Goal: Task Accomplishment & Management: Manage account settings

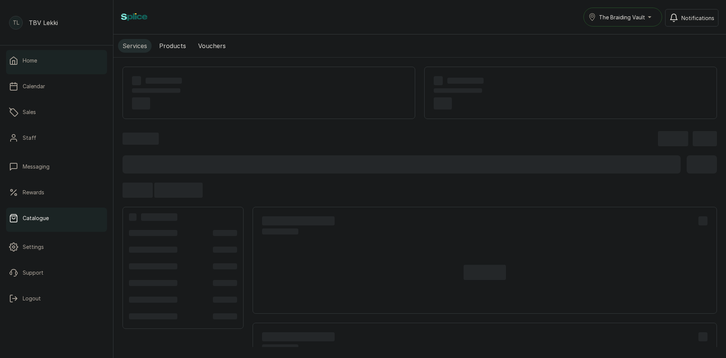
click at [45, 68] on link "Home" at bounding box center [56, 60] width 101 height 21
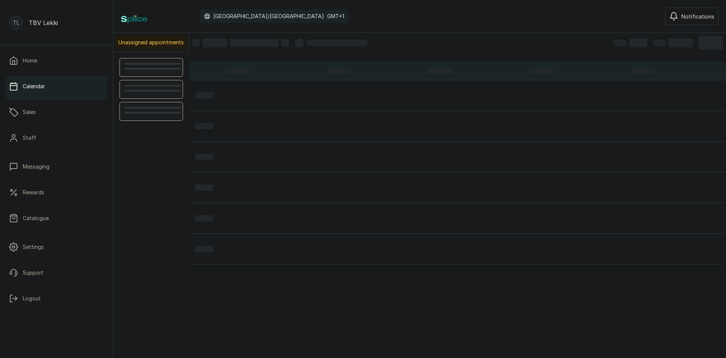
scroll to position [255, 0]
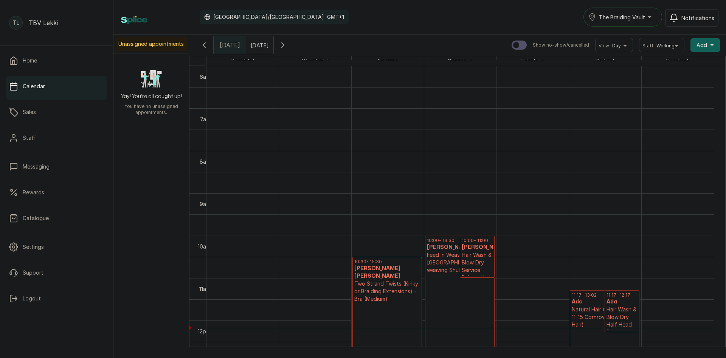
type input "dd/MM/yyyy"
click at [256, 47] on input "dd/MM/yyyy" at bounding box center [253, 43] width 12 height 13
click at [202, 96] on div "6" at bounding box center [196, 92] width 11 height 11
click at [278, 161] on button "OK" at bounding box center [273, 164] width 16 height 12
type input "06/10/2025"
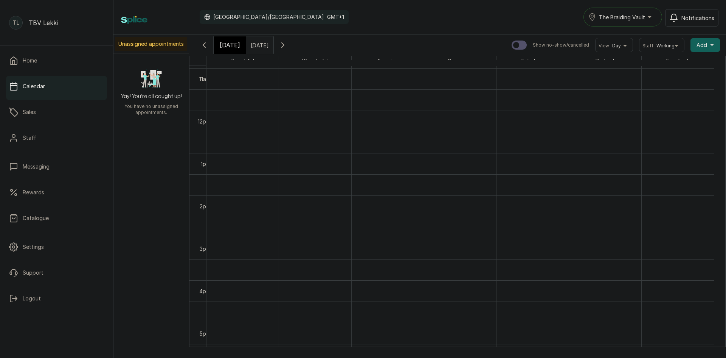
scroll to position [482, 0]
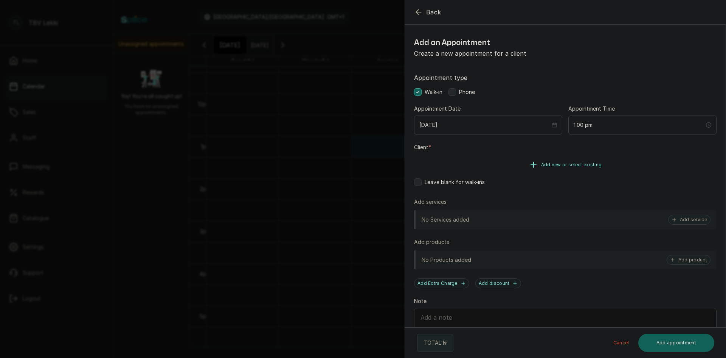
click at [550, 163] on span "Add new or select existing" at bounding box center [571, 165] width 61 height 6
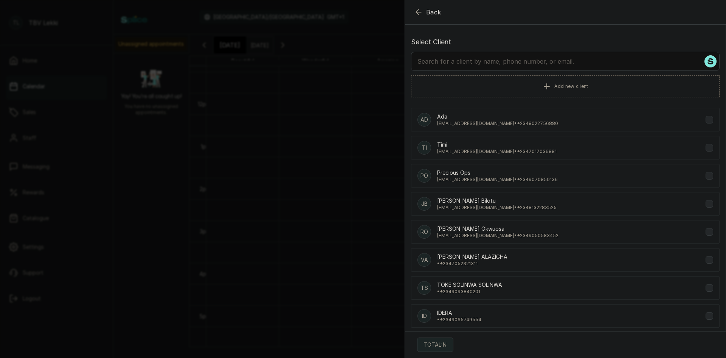
click at [555, 67] on input "text" at bounding box center [565, 61] width 309 height 19
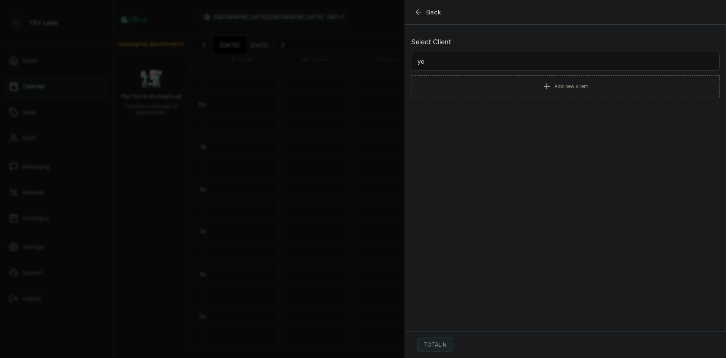
type input "y"
type input "gabby"
click at [507, 154] on p "hellogabbyvilla@gmail.com • +234 7066914482" at bounding box center [497, 151] width 120 height 6
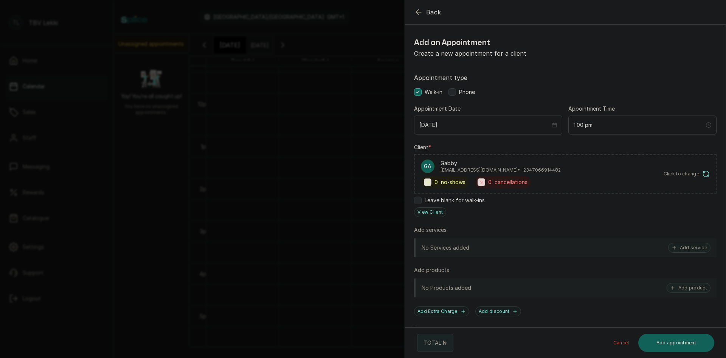
click at [465, 96] on div "Appointment type Walk-in Phone Appointment Date 2025/10/06 Appointment Time 1:0…" at bounding box center [565, 231] width 321 height 334
click at [471, 88] on div "Appointment type Walk-in Phone" at bounding box center [565, 84] width 303 height 23
click at [468, 90] on span "Phone" at bounding box center [467, 92] width 16 height 8
click at [689, 247] on button "Add service" at bounding box center [690, 248] width 42 height 10
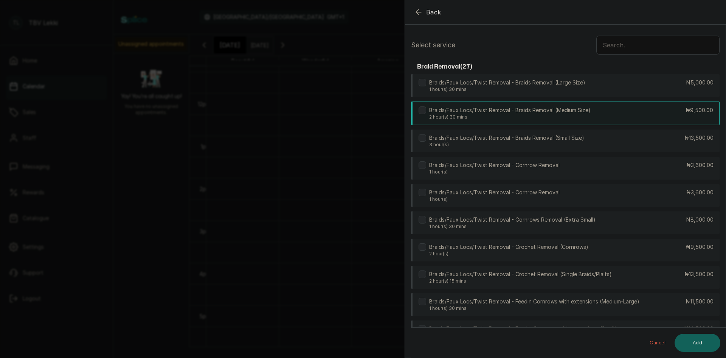
scroll to position [0, 0]
click at [655, 45] on input "text" at bounding box center [658, 46] width 123 height 19
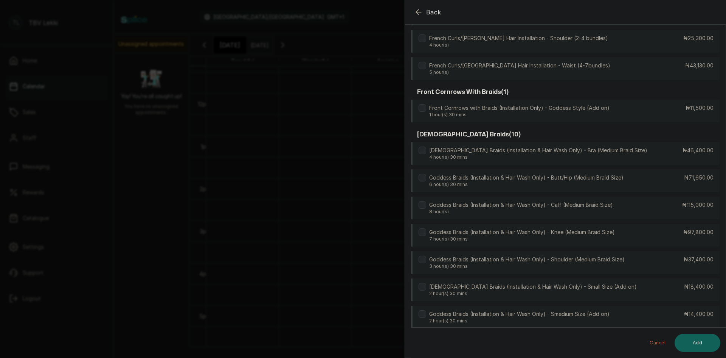
scroll to position [568, 0]
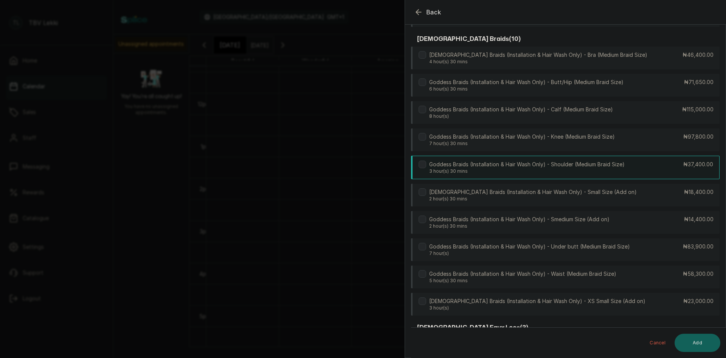
type input "go"
click at [528, 160] on p "Goddess Braids (Installation & Hair Wash Only) - Shoulder (Medium Braid Size)" at bounding box center [527, 164] width 196 height 8
click at [526, 188] on p "Goddess Braids (Installation & Hair Wash Only) - Small Size (Add on)" at bounding box center [533, 192] width 208 height 8
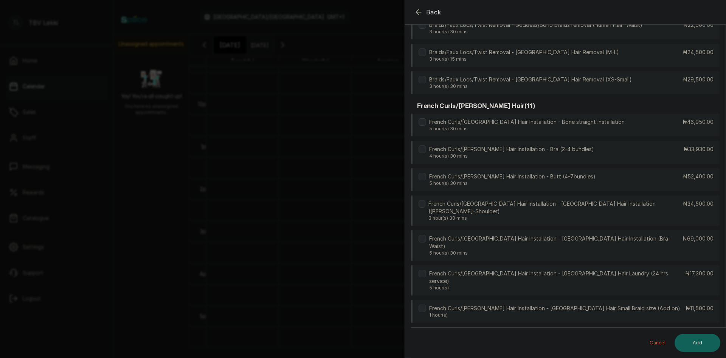
scroll to position [0, 0]
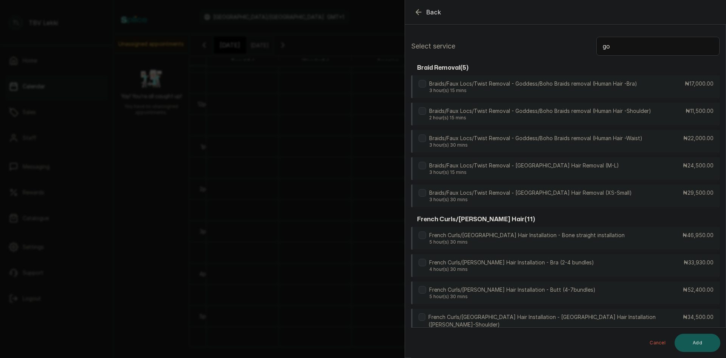
click at [704, 341] on button "Add" at bounding box center [698, 342] width 46 height 18
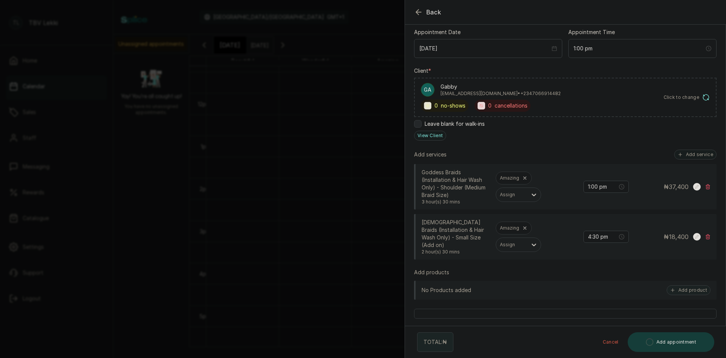
scroll to position [114, 0]
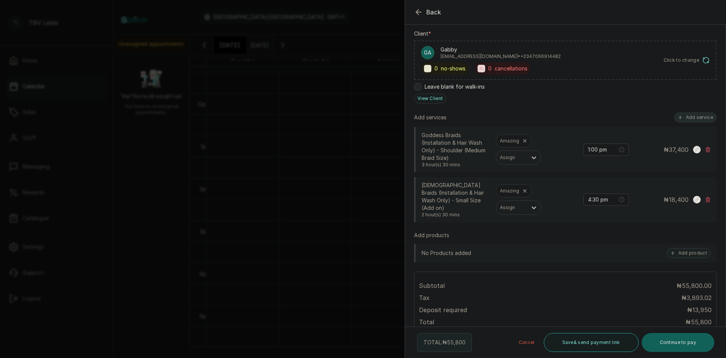
click at [691, 116] on button "Add service" at bounding box center [696, 117] width 42 height 10
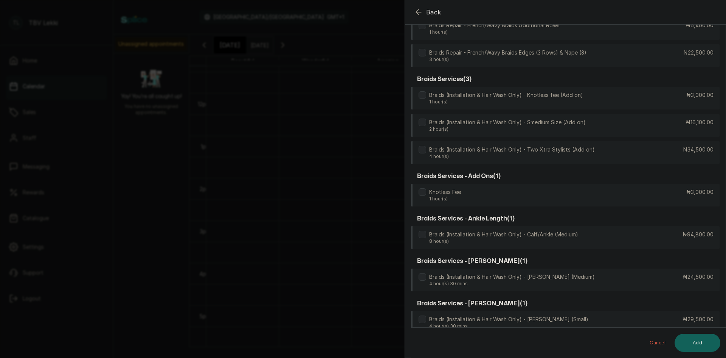
scroll to position [945, 0]
click at [426, 94] on label at bounding box center [423, 96] width 8 height 8
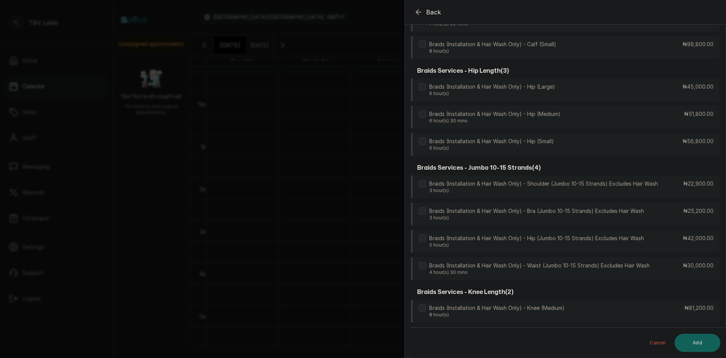
scroll to position [1625, 0]
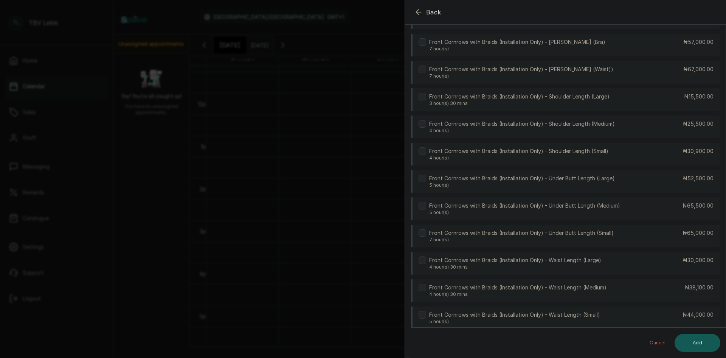
click at [698, 344] on button "Add" at bounding box center [698, 342] width 46 height 18
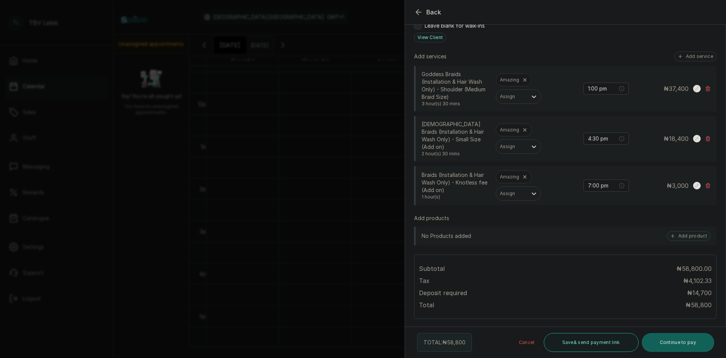
scroll to position [109, 0]
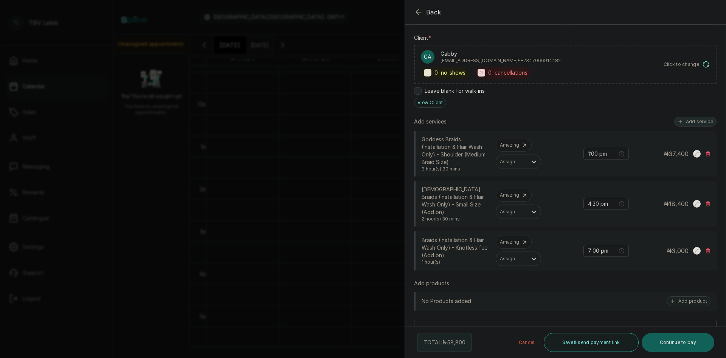
click at [690, 124] on button "Add service" at bounding box center [696, 122] width 42 height 10
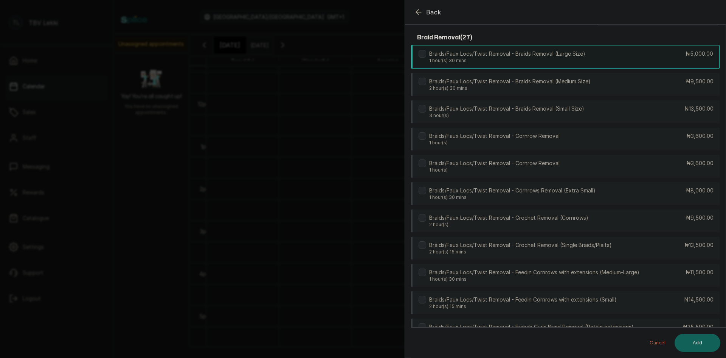
scroll to position [0, 0]
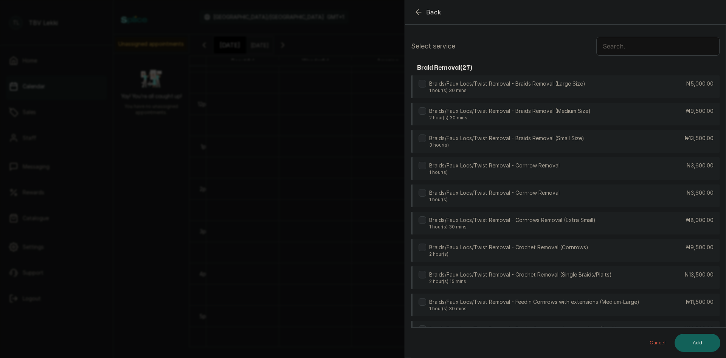
click at [625, 51] on input "text" at bounding box center [658, 46] width 123 height 19
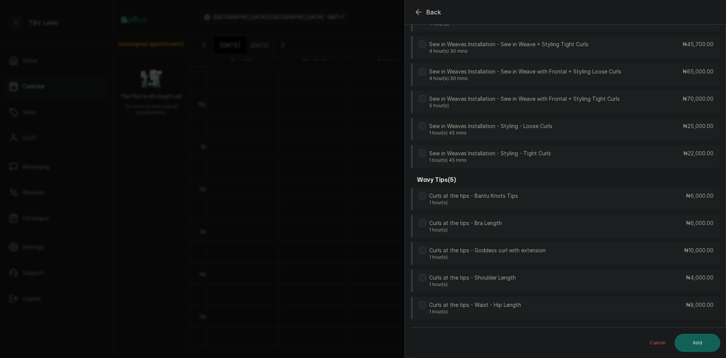
scroll to position [492, 0]
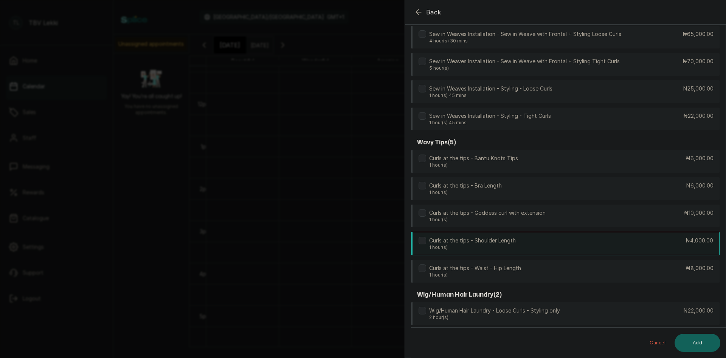
type input "curl"
click at [420, 236] on label at bounding box center [423, 240] width 8 height 8
click at [697, 338] on button "Add" at bounding box center [698, 342] width 46 height 18
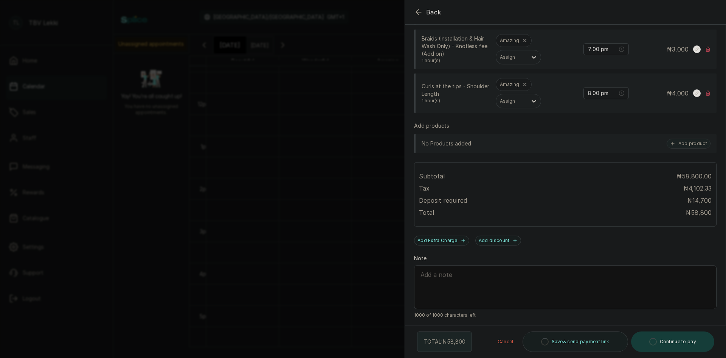
scroll to position [305, 0]
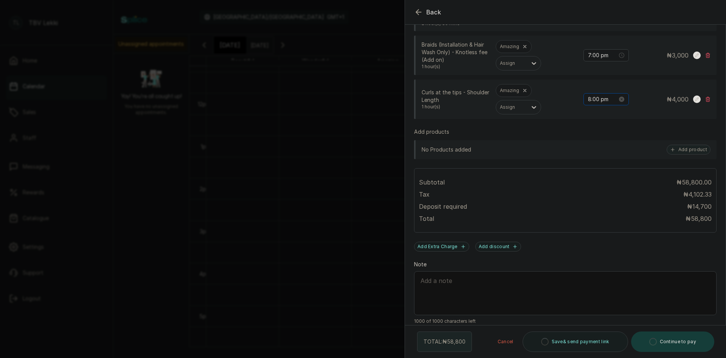
click at [609, 98] on div "8:00 pm" at bounding box center [606, 99] width 45 height 12
click at [590, 119] on div "01" at bounding box center [589, 119] width 18 height 11
click at [612, 107] on div "00" at bounding box center [610, 108] width 18 height 11
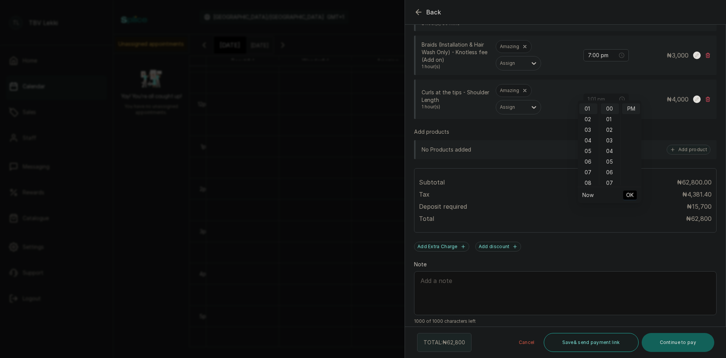
type input "1:00 pm"
click at [631, 194] on span "OK" at bounding box center [631, 195] width 8 height 14
click at [596, 46] on div at bounding box center [650, 31] width 151 height 38
click at [601, 51] on input "7:00 pm" at bounding box center [603, 55] width 30 height 8
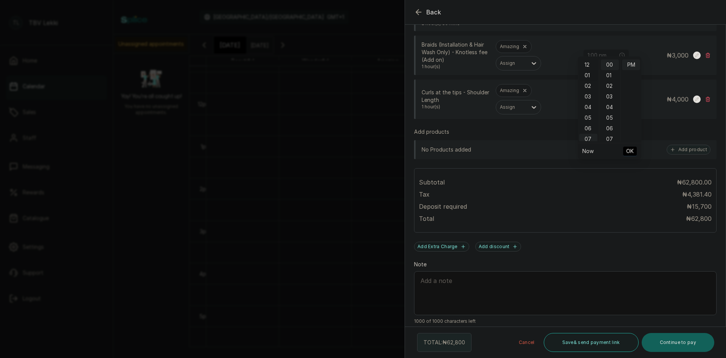
click at [588, 73] on div "01" at bounding box center [589, 75] width 18 height 11
click at [608, 64] on div "00" at bounding box center [610, 64] width 18 height 11
type input "1:00 pm"
click at [632, 149] on span "OK" at bounding box center [631, 151] width 8 height 14
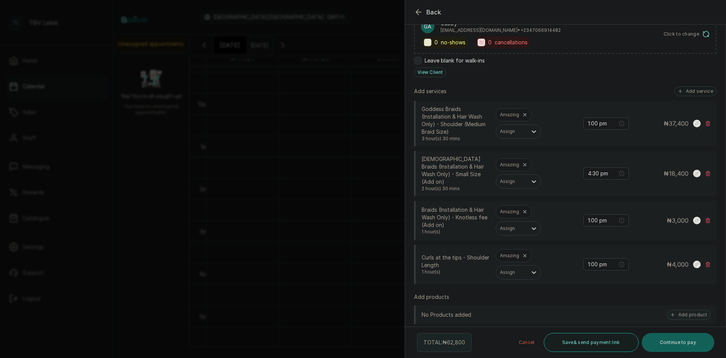
scroll to position [115, 0]
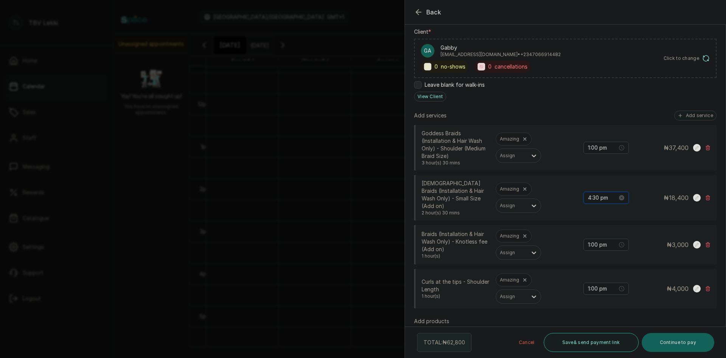
click at [591, 195] on input "4:30 pm" at bounding box center [603, 197] width 30 height 8
click at [587, 223] on div "01" at bounding box center [589, 220] width 18 height 11
click at [609, 209] on div "00" at bounding box center [610, 210] width 18 height 11
type input "1:00 pm"
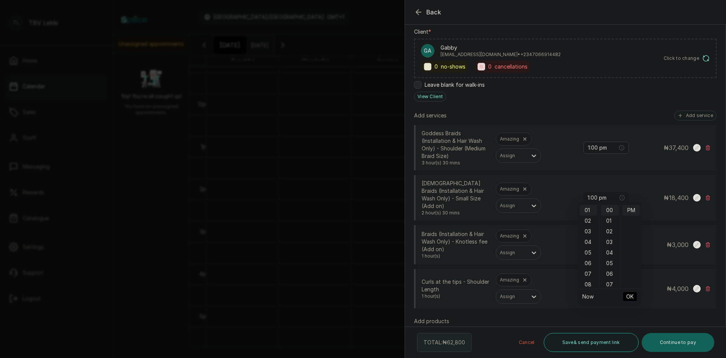
click at [628, 296] on span "OK" at bounding box center [631, 296] width 8 height 14
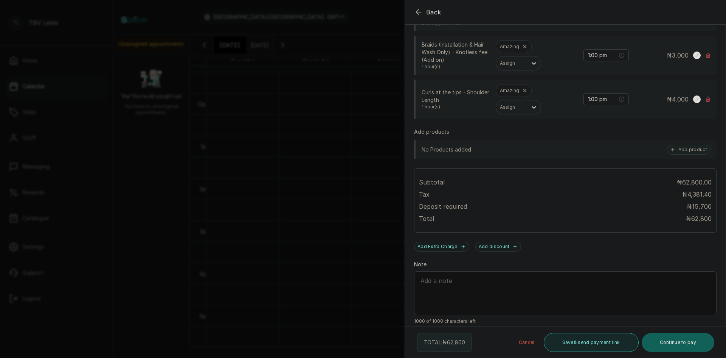
click at [632, 344] on button "Save & send payment link" at bounding box center [591, 342] width 95 height 19
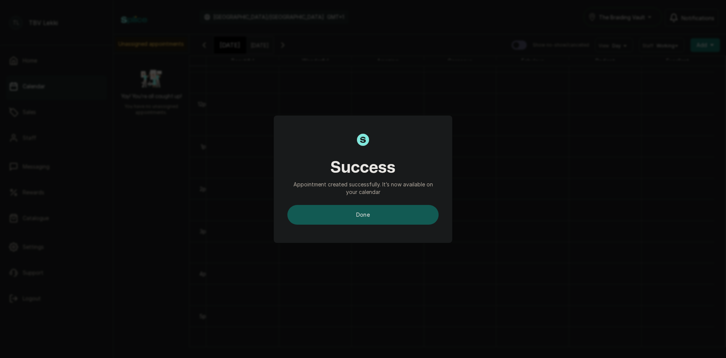
click at [423, 219] on button "done" at bounding box center [363, 215] width 151 height 20
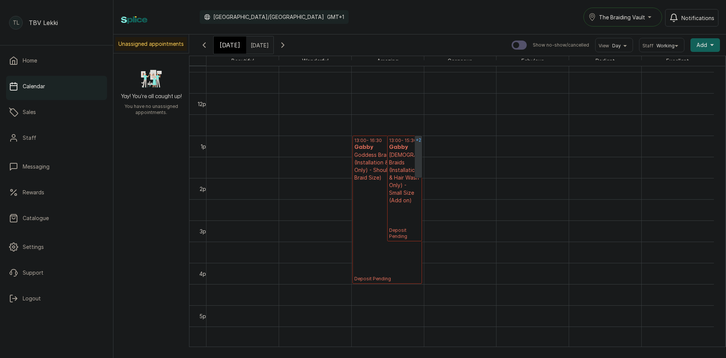
click at [420, 146] on link "+2" at bounding box center [418, 156] width 7 height 42
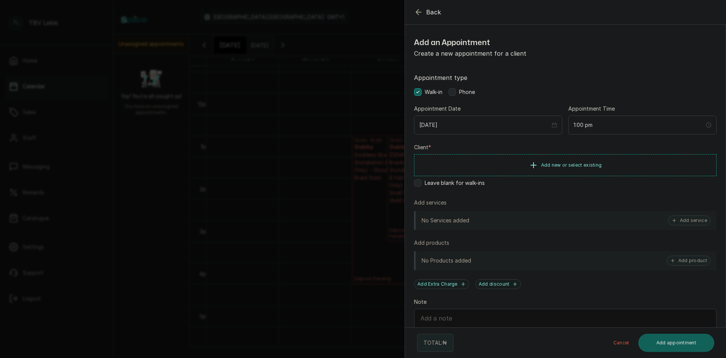
click at [418, 10] on icon "button" at bounding box center [418, 11] width 5 height 5
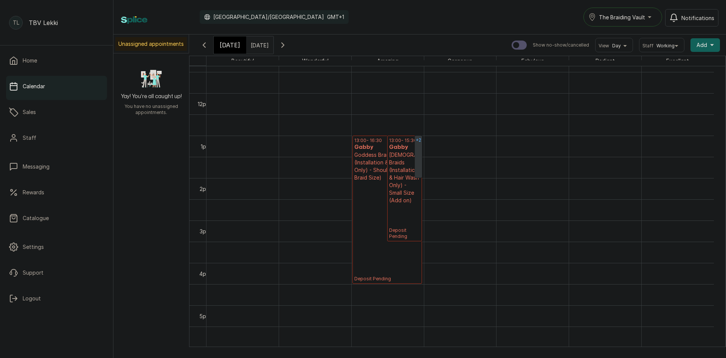
click at [416, 144] on div "+2" at bounding box center [418, 139] width 7 height 9
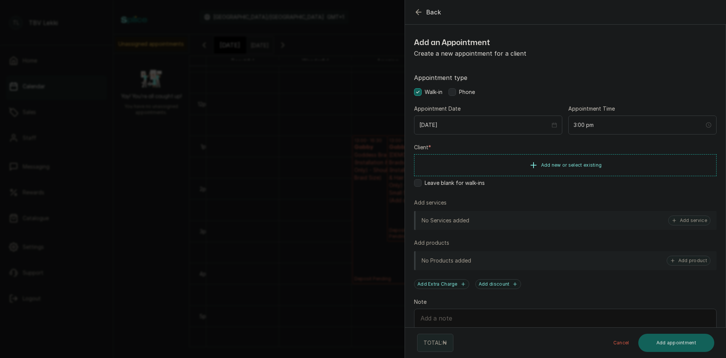
click at [418, 14] on icon "button" at bounding box center [418, 11] width 5 height 5
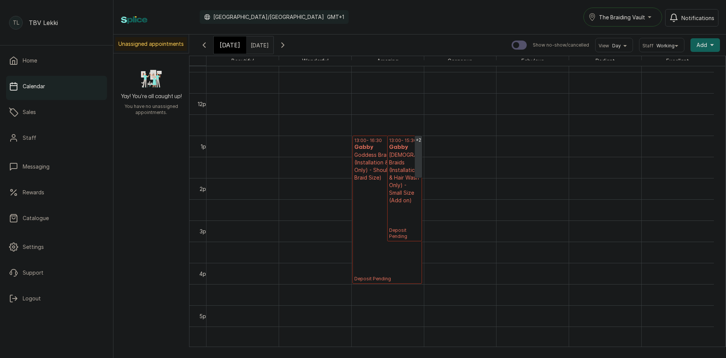
click at [227, 41] on span "Today" at bounding box center [230, 44] width 20 height 9
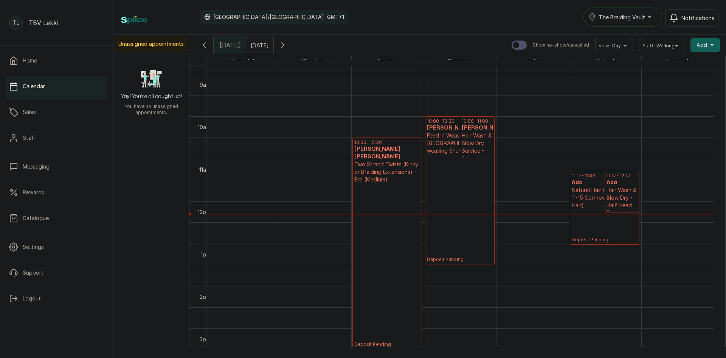
scroll to position [406, 0]
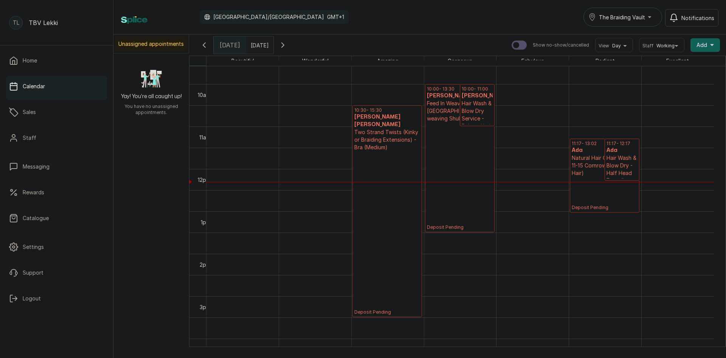
click at [611, 166] on p "Hair Wash & Blow Dry - Half Head" at bounding box center [622, 165] width 31 height 23
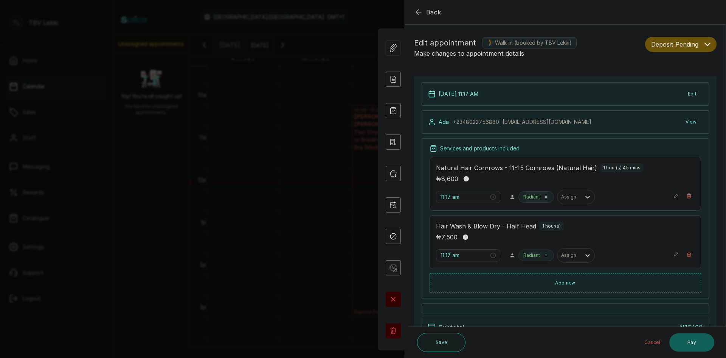
click at [675, 195] on icon "button" at bounding box center [677, 196] width 4 height 4
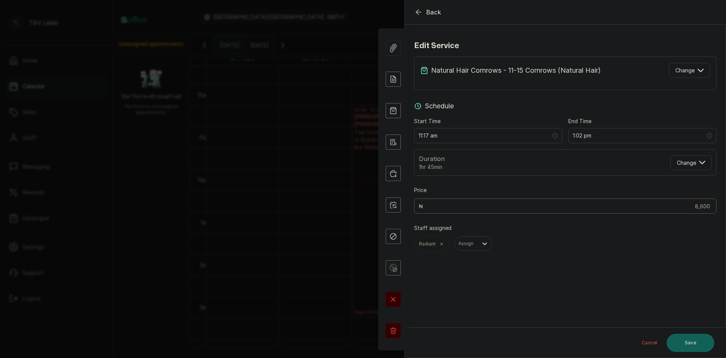
click at [575, 65] on p "Natural Hair Cornrows - 11-15 Cornrows (Natural Hair)" at bounding box center [516, 70] width 170 height 11
click at [698, 67] on icon "button" at bounding box center [701, 70] width 6 height 6
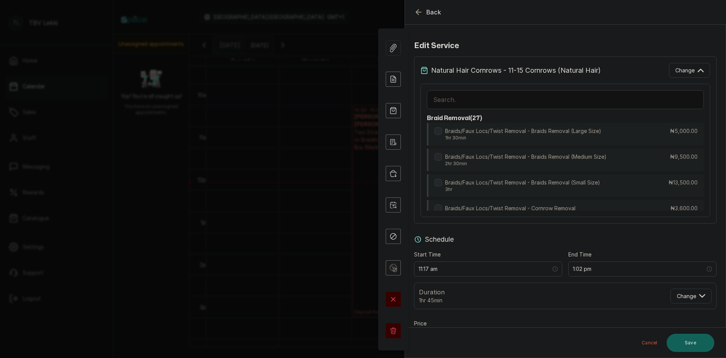
click at [560, 100] on input "text" at bounding box center [565, 99] width 277 height 19
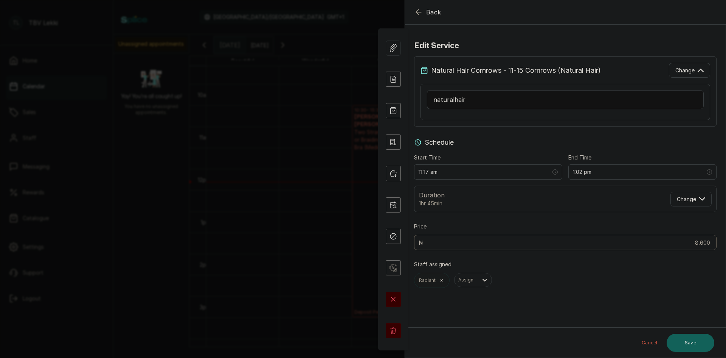
scroll to position [0, 0]
click at [452, 99] on input "naturalhair" at bounding box center [565, 99] width 277 height 19
click at [453, 98] on input "naturalhair" at bounding box center [565, 99] width 277 height 19
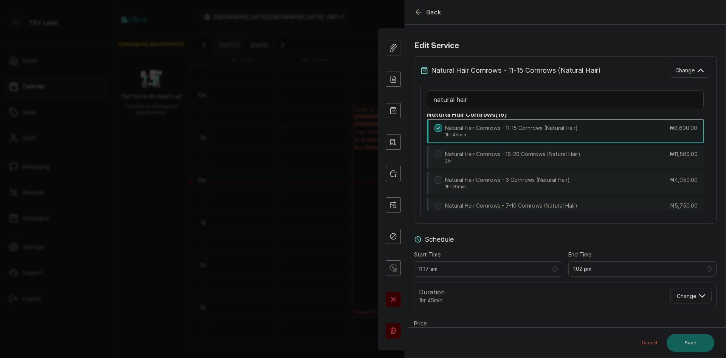
scroll to position [565, 0]
type input "natural hair"
click at [442, 204] on label at bounding box center [439, 206] width 8 height 8
type input "12:17 pm"
type input "5,750"
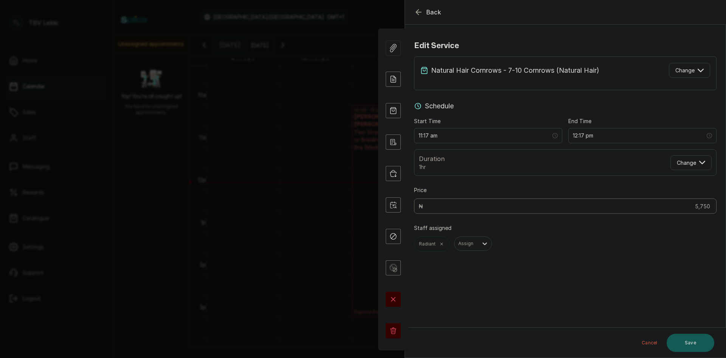
click at [689, 338] on button "Save" at bounding box center [691, 342] width 48 height 18
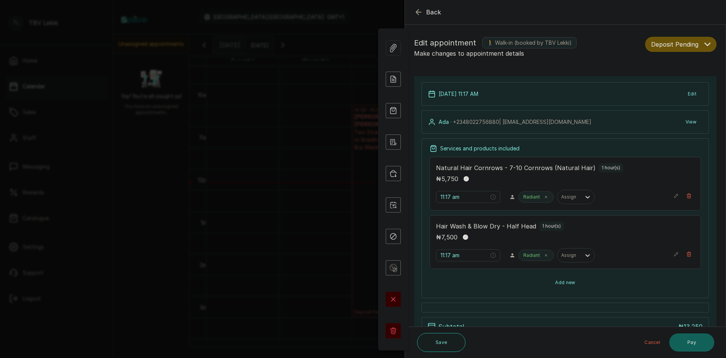
click at [573, 277] on button "Add new" at bounding box center [566, 282] width 272 height 18
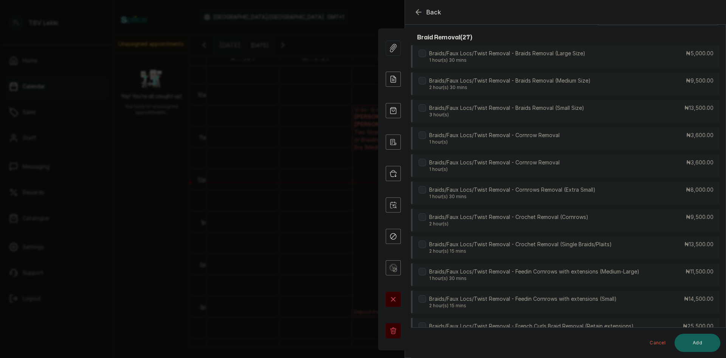
scroll to position [0, 0]
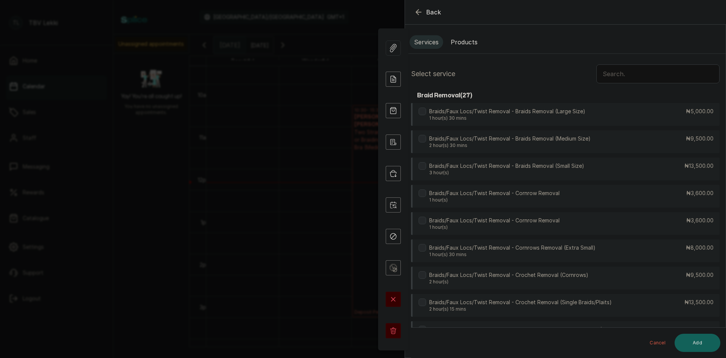
click at [667, 69] on input "text" at bounding box center [658, 73] width 123 height 19
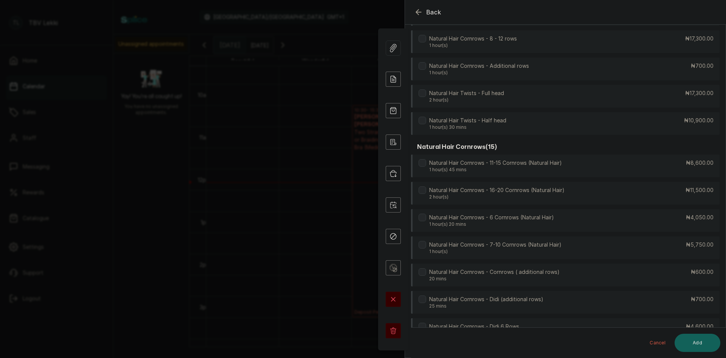
scroll to position [454, 0]
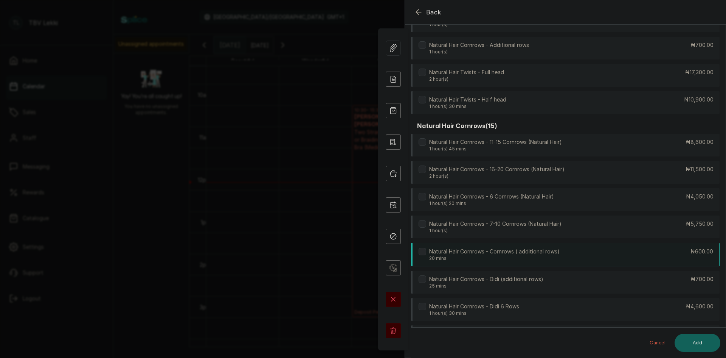
type input "natural hair"
click at [467, 260] on p "20 mins" at bounding box center [494, 258] width 131 height 6
click at [686, 344] on button "Add" at bounding box center [698, 342] width 46 height 18
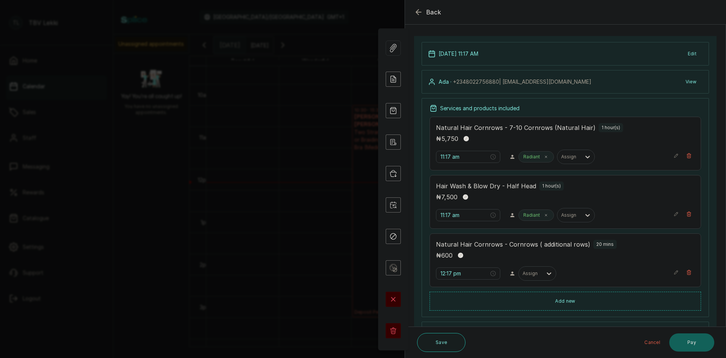
scroll to position [78, 0]
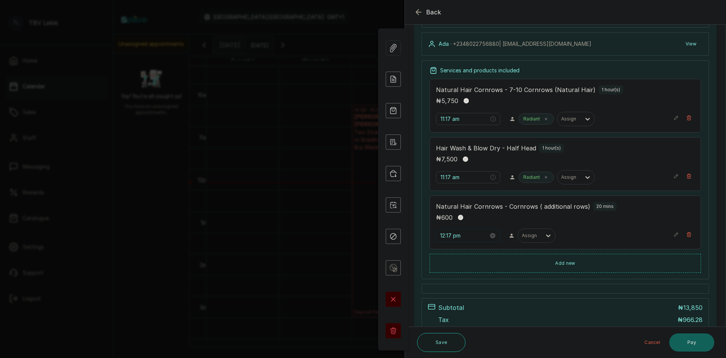
click at [450, 235] on input "12:17 pm" at bounding box center [464, 235] width 48 height 8
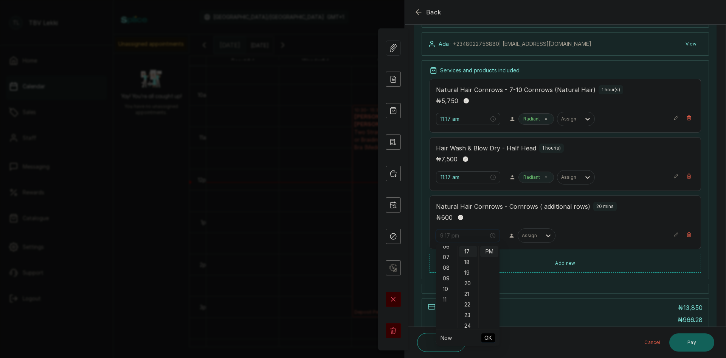
scroll to position [76, 0]
click at [443, 291] on div "11" at bounding box center [447, 292] width 18 height 11
click at [486, 336] on span "OK" at bounding box center [489, 337] width 8 height 14
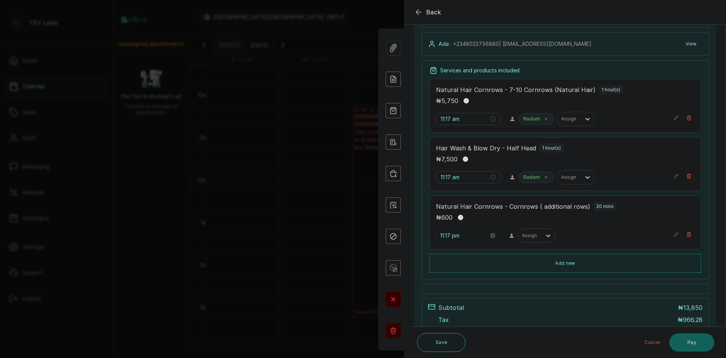
click at [467, 234] on input "11:17 pm" at bounding box center [464, 235] width 48 height 8
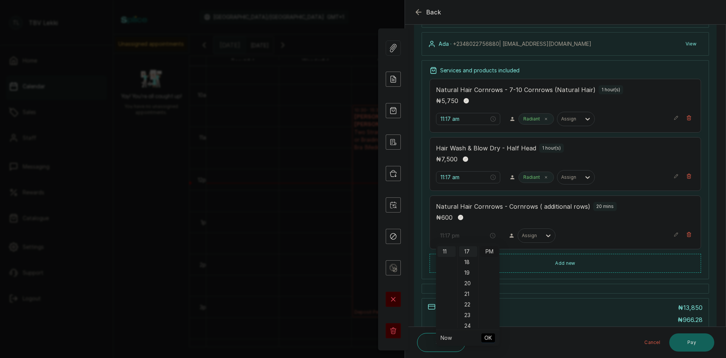
drag, startPoint x: 486, startPoint y: 251, endPoint x: 487, endPoint y: 256, distance: 5.0
click at [487, 256] on div "PM" at bounding box center [490, 251] width 18 height 11
click at [495, 249] on div "PM" at bounding box center [490, 251] width 18 height 11
type input "11:17 am"
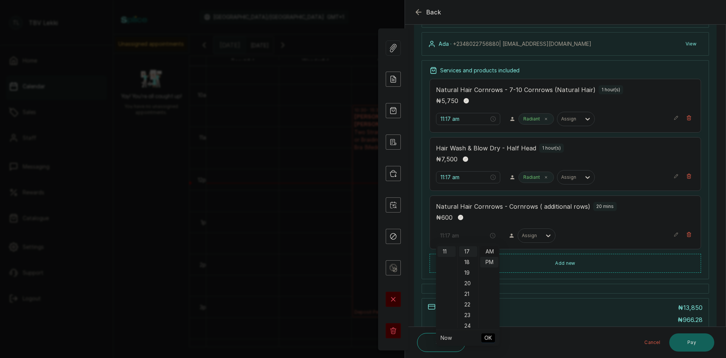
click at [490, 253] on div "AM" at bounding box center [490, 251] width 18 height 11
click at [485, 336] on span "OK" at bounding box center [489, 337] width 8 height 14
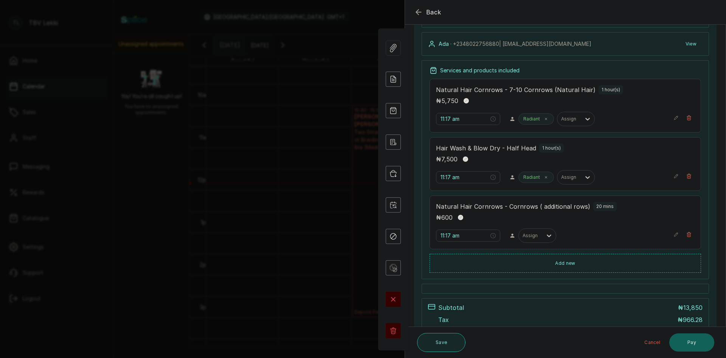
click at [454, 339] on button "Save" at bounding box center [441, 342] width 48 height 19
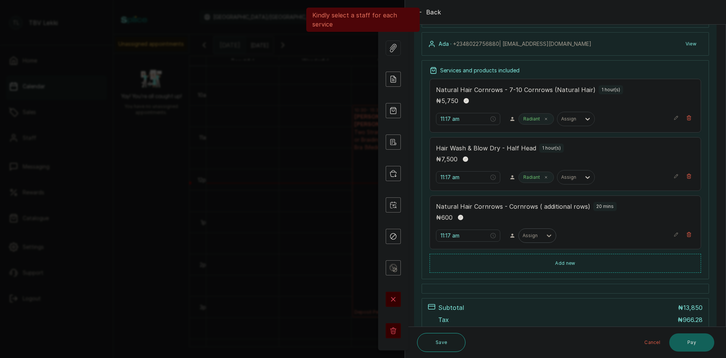
click at [543, 237] on div at bounding box center [550, 236] width 14 height 14
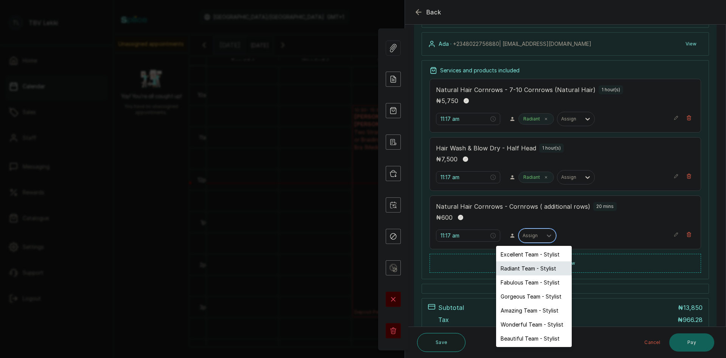
click at [530, 268] on div "Radiant Team - Stylist" at bounding box center [534, 268] width 76 height 14
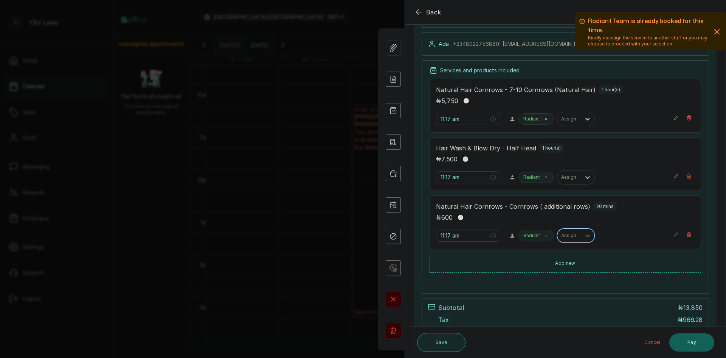
click at [459, 344] on button "Save" at bounding box center [441, 342] width 48 height 19
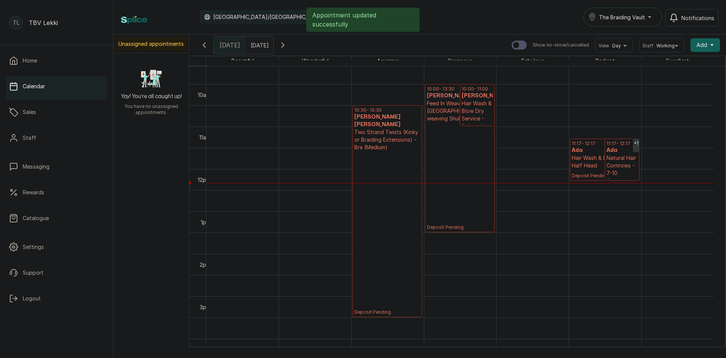
click at [613, 159] on p "Natural Hair Cornrows - 7-10 Cornrows (Natural Hair)" at bounding box center [622, 176] width 31 height 45
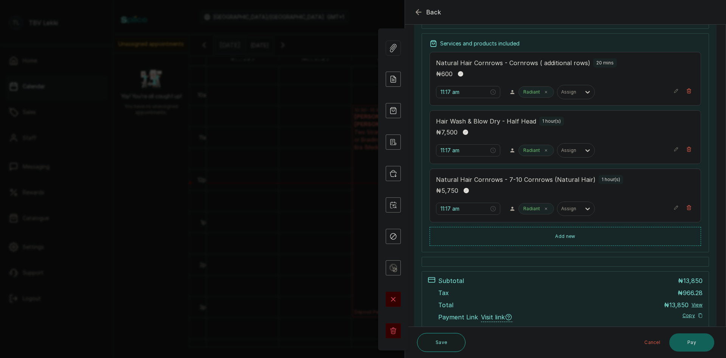
scroll to position [154, 0]
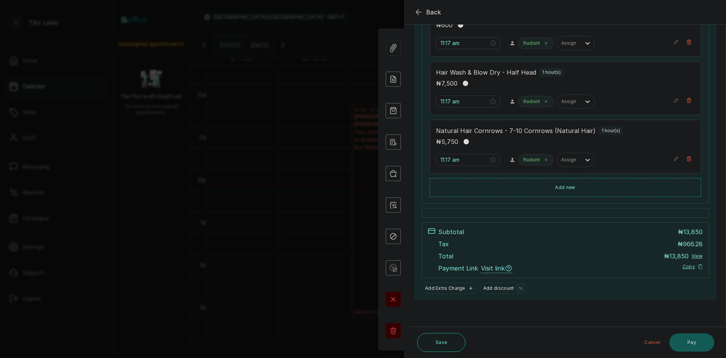
click at [698, 346] on button "Pay" at bounding box center [692, 342] width 45 height 18
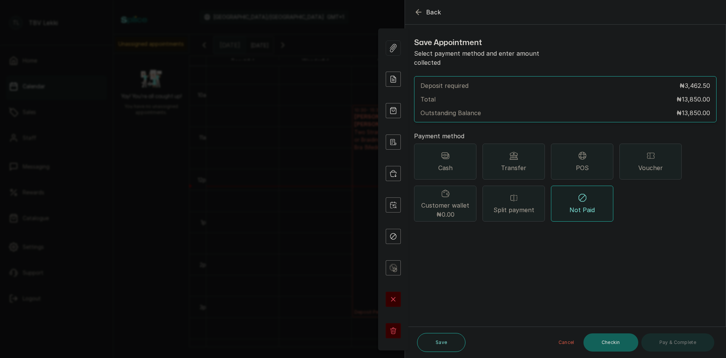
scroll to position [0, 0]
click at [572, 159] on div "POS" at bounding box center [582, 161] width 62 height 36
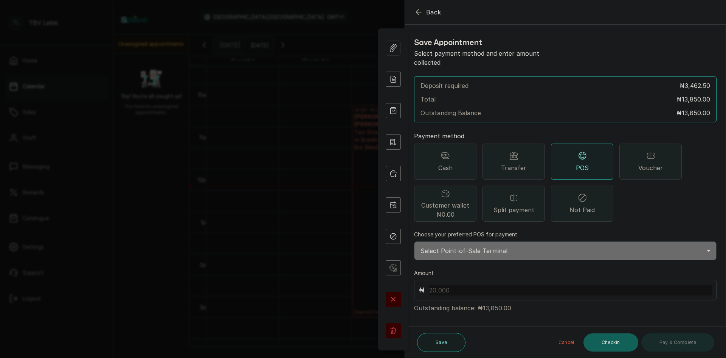
click at [572, 285] on input "text" at bounding box center [570, 290] width 283 height 11
type input "13,850"
click at [588, 244] on select "Select Point-of-Sale Terminal Traction Lekki Wema Bank" at bounding box center [565, 250] width 303 height 19
select select "e1867123-5ec2-4a5c-a37e-a5c296d9f69a"
click at [414, 241] on select "Select Point-of-Sale Terminal Traction Lekki Wema Bank" at bounding box center [565, 250] width 303 height 19
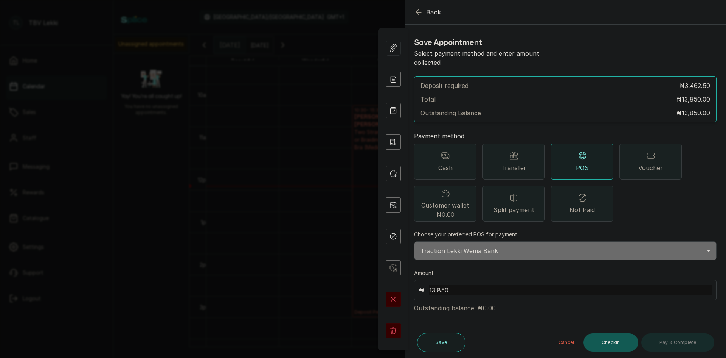
click at [613, 342] on button "Checkin" at bounding box center [611, 342] width 55 height 18
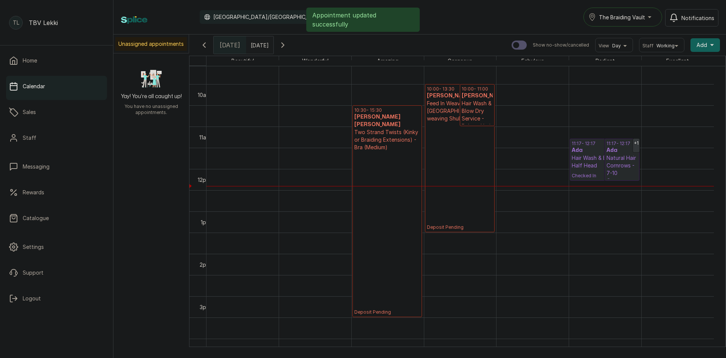
click at [594, 159] on p "Hair Wash & Blow Dry - Half Head" at bounding box center [605, 161] width 66 height 15
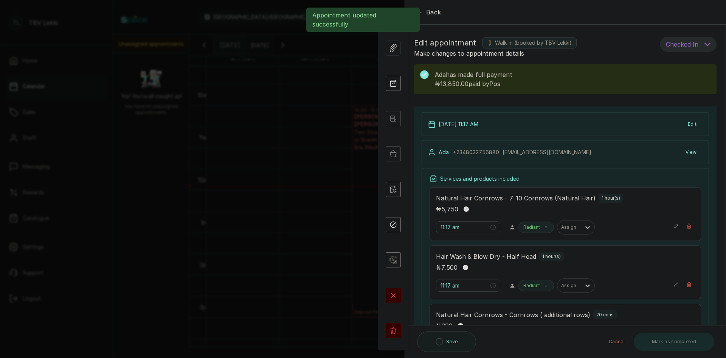
click at [686, 42] on span "Checked In" at bounding box center [682, 44] width 33 height 9
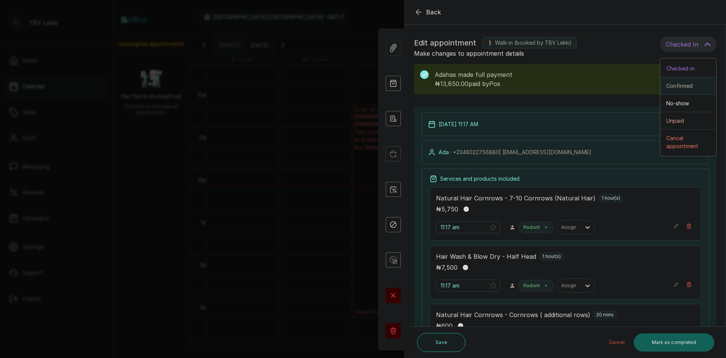
click at [684, 83] on span "Confirmed" at bounding box center [680, 86] width 26 height 8
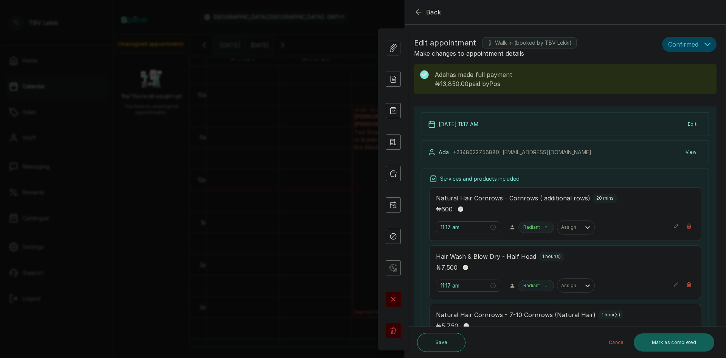
click at [698, 42] on button "Confirmed" at bounding box center [690, 44] width 54 height 15
click at [624, 54] on p "Make changes to appointment details" at bounding box center [536, 53] width 245 height 9
click at [660, 339] on button "Mark as completed" at bounding box center [674, 342] width 81 height 18
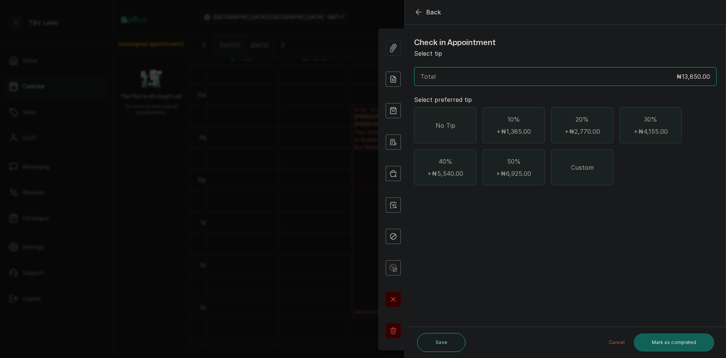
click at [453, 123] on span "No Tip" at bounding box center [446, 125] width 20 height 9
click at [673, 348] on button "Mark as completed" at bounding box center [674, 342] width 81 height 18
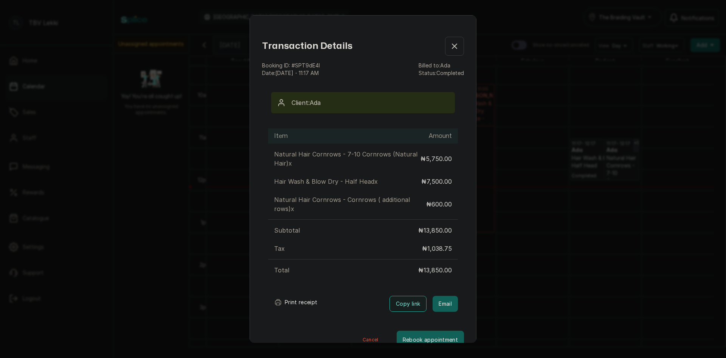
scroll to position [16, 0]
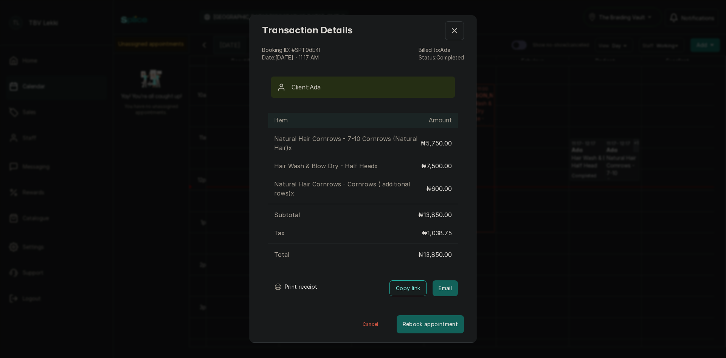
click at [366, 323] on button "Cancel" at bounding box center [371, 324] width 52 height 18
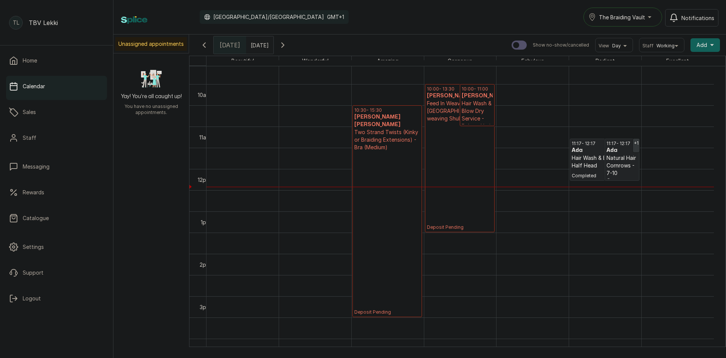
click at [627, 162] on p "Natural Hair Cornrows - 7-10 Cornrows (Natural Hair)" at bounding box center [622, 176] width 31 height 45
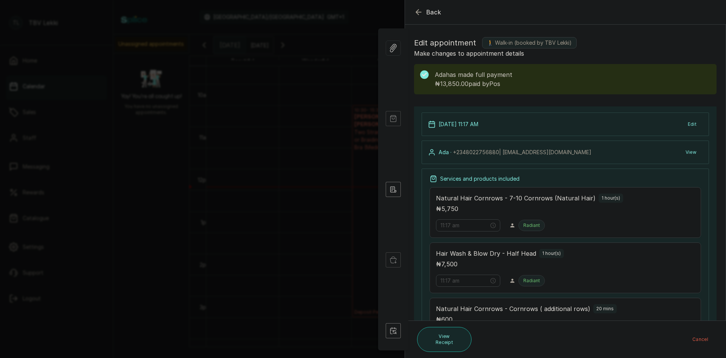
click at [460, 338] on button "View Receipt" at bounding box center [444, 339] width 54 height 25
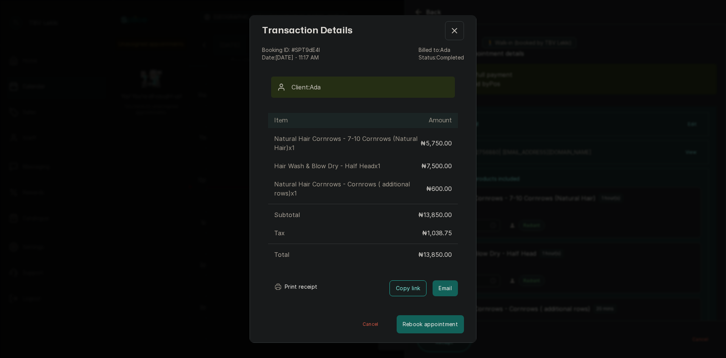
click at [289, 285] on button "Print receipt" at bounding box center [296, 286] width 56 height 15
click at [450, 35] on icon "button" at bounding box center [454, 30] width 9 height 9
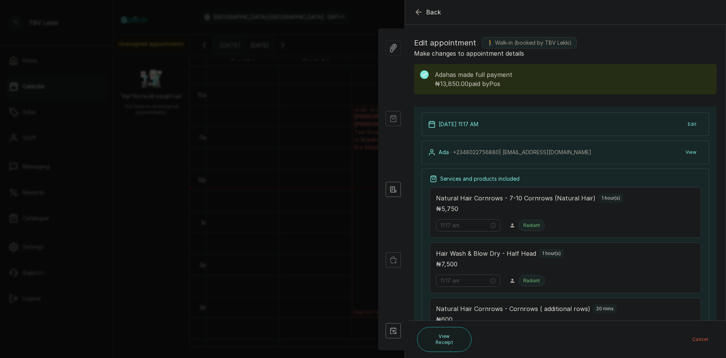
click at [439, 13] on span "Back" at bounding box center [433, 12] width 15 height 9
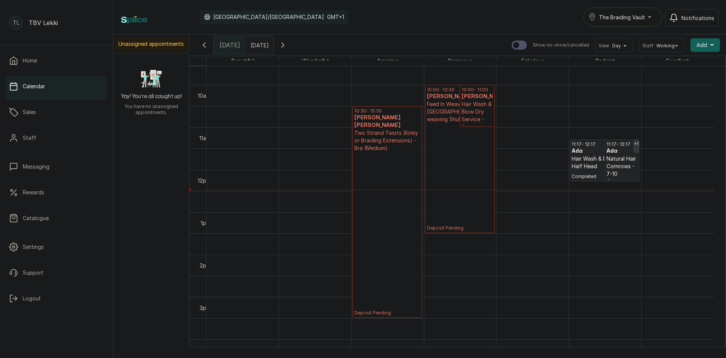
scroll to position [406, 0]
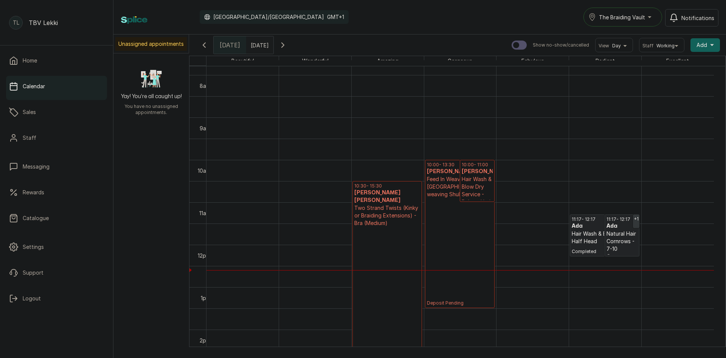
click at [642, 15] on span "The Braiding Vault" at bounding box center [622, 17] width 46 height 8
click at [669, 34] on span "The Braiding Vault Signature" at bounding box center [645, 35] width 92 height 9
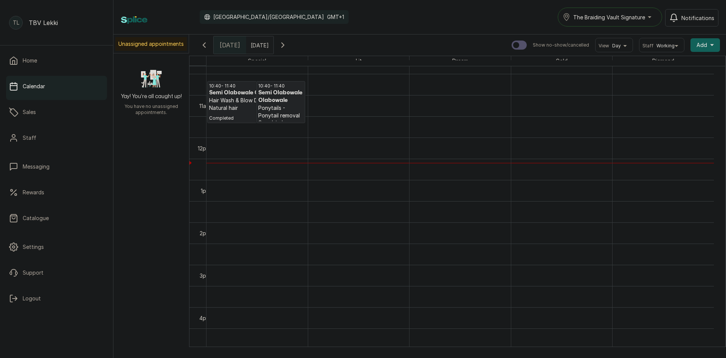
scroll to position [444, 0]
click at [281, 93] on h3 "Semi Olabowale Olabowale" at bounding box center [280, 89] width 45 height 15
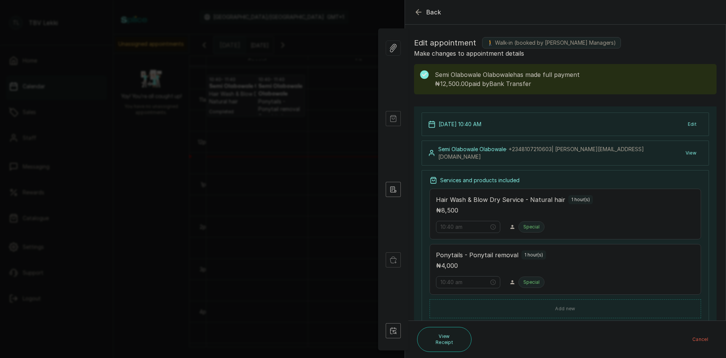
click at [426, 12] on button "Back" at bounding box center [427, 12] width 27 height 9
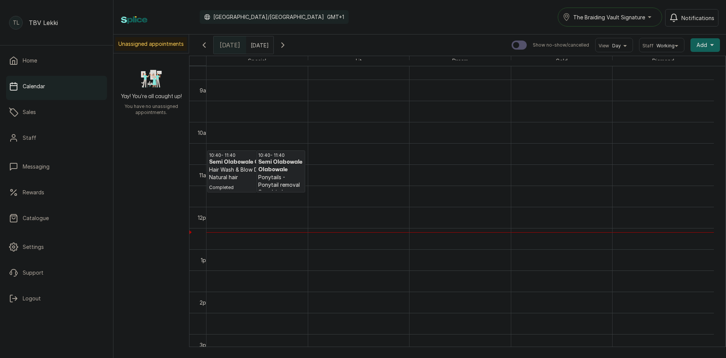
scroll to position [0, 0]
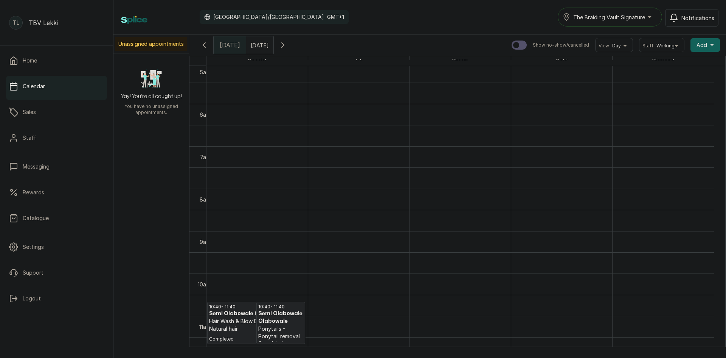
click at [649, 19] on div "The Braiding Vault Signature" at bounding box center [610, 16] width 95 height 9
click at [645, 47] on span "The Braiding Vault" at bounding box center [619, 50] width 92 height 9
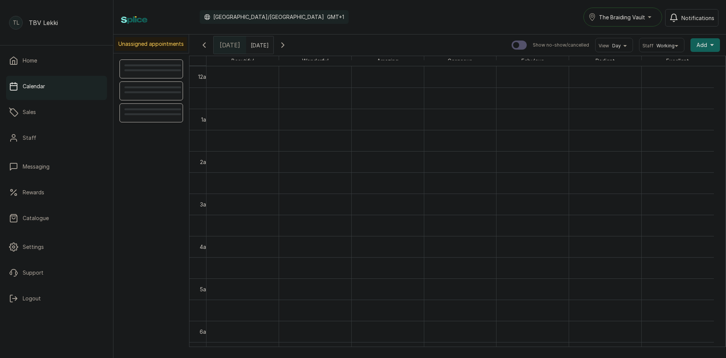
scroll to position [255, 0]
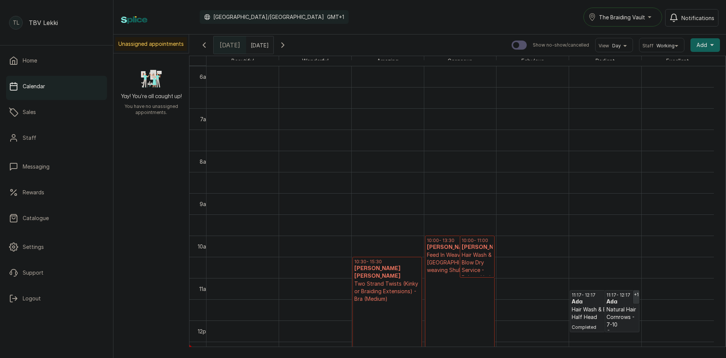
click at [661, 60] on div "Excellent" at bounding box center [678, 60] width 72 height 9
type input "dd/MM/yyyy"
click at [259, 42] on input "dd/MM/yyyy" at bounding box center [253, 43] width 12 height 13
click at [199, 93] on span "6" at bounding box center [196, 93] width 3 height 6
click at [281, 162] on button "OK" at bounding box center [273, 164] width 16 height 12
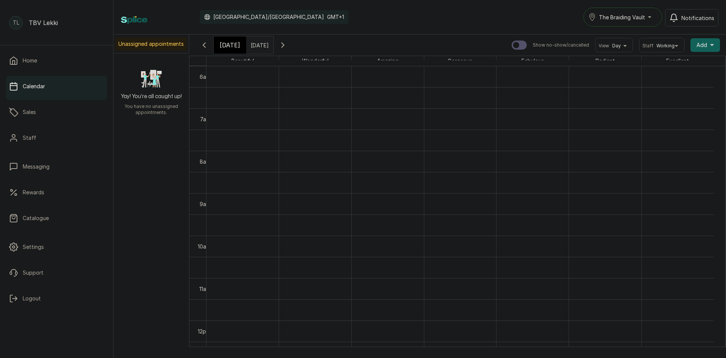
type input "06/10/2025"
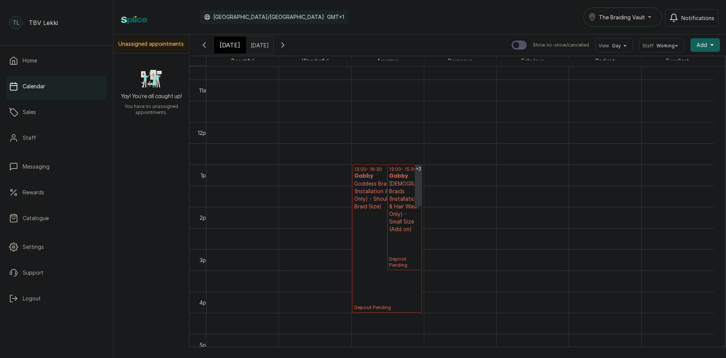
scroll to position [0, 0]
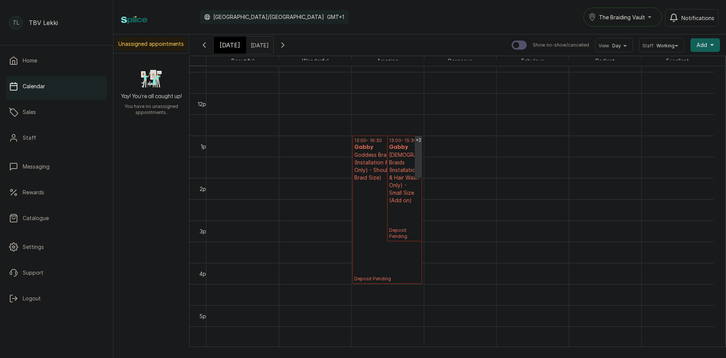
click at [368, 173] on p "Goddess Braids (Installation & Hair Wash Only) - Shoulder (Medium Braid Size)" at bounding box center [388, 166] width 66 height 30
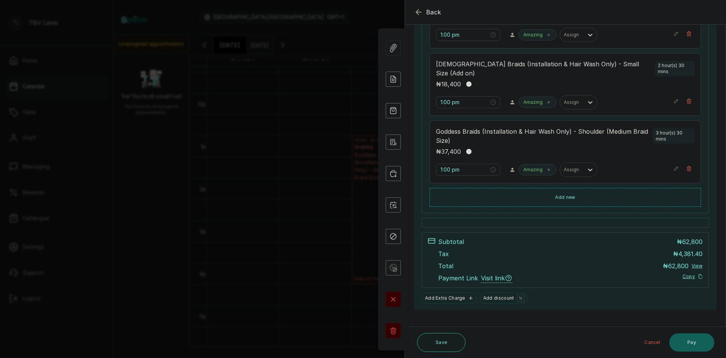
scroll to position [221, 0]
click at [432, 14] on span "Back" at bounding box center [433, 12] width 15 height 9
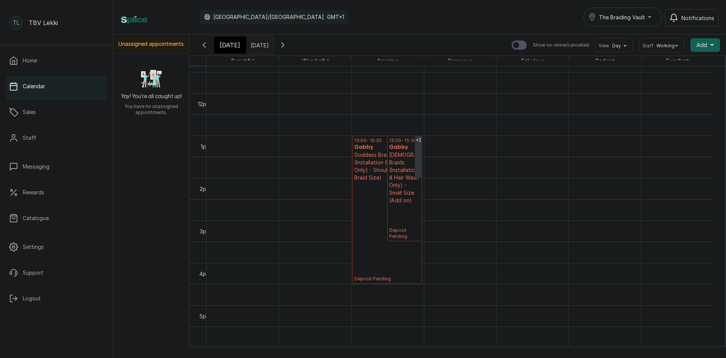
click at [374, 242] on p "Deposit Pending" at bounding box center [388, 231] width 66 height 100
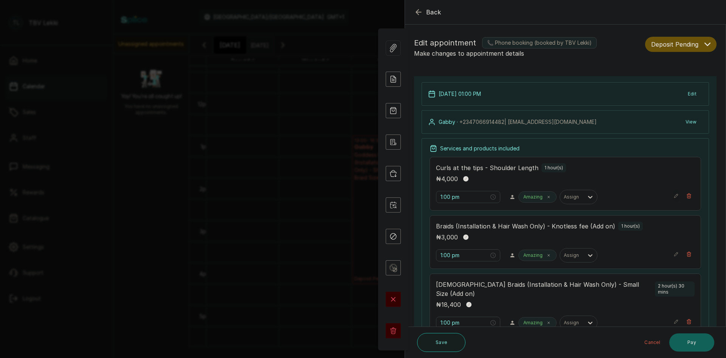
click at [674, 197] on icon "button" at bounding box center [676, 195] width 5 height 5
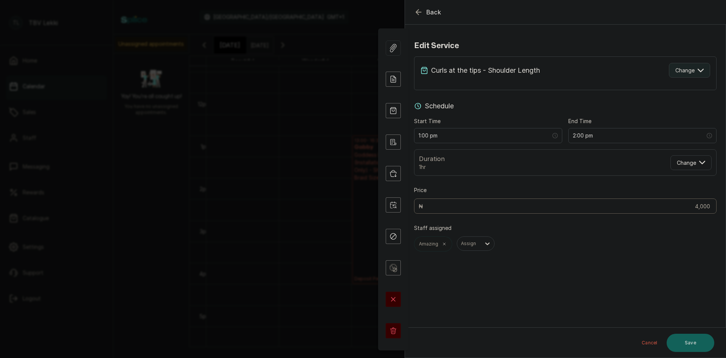
click at [676, 67] on span "Change" at bounding box center [685, 70] width 19 height 8
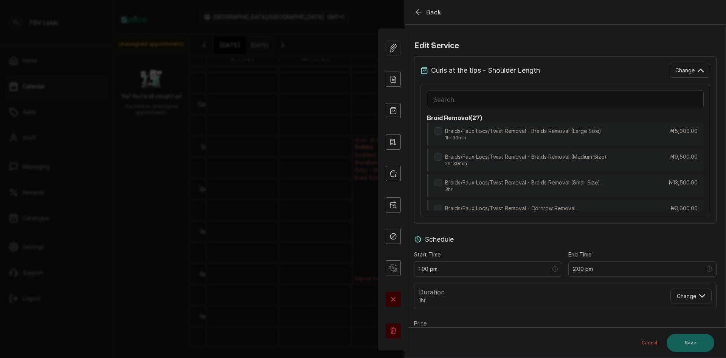
click at [532, 97] on input "text" at bounding box center [565, 99] width 277 height 19
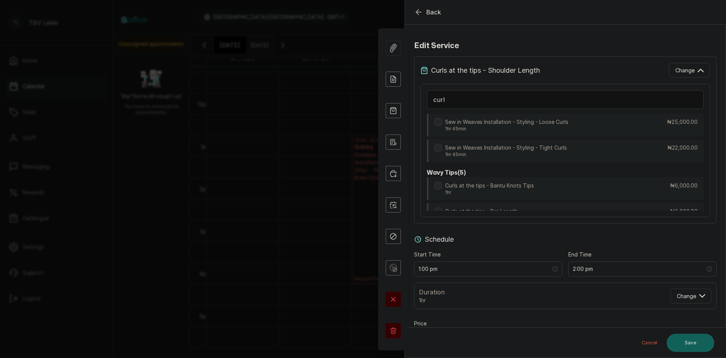
scroll to position [490, 0]
type input "curl"
click at [617, 203] on div "Curls at the tips - Bra Length 1hr ₦6,000.00" at bounding box center [565, 214] width 277 height 23
type input "6,000"
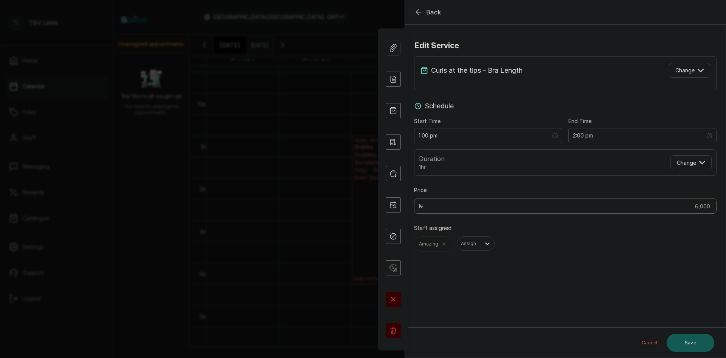
click at [686, 339] on button "Save" at bounding box center [691, 342] width 48 height 18
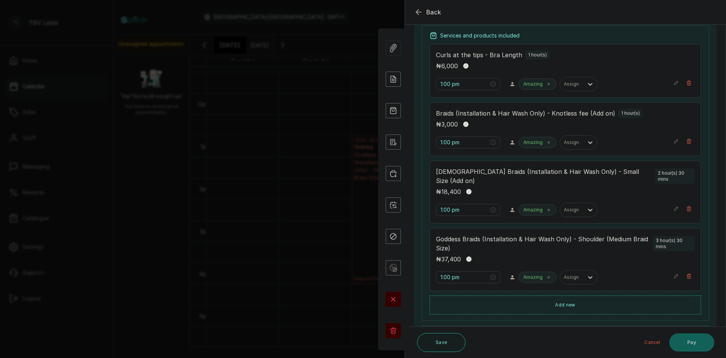
scroll to position [114, 0]
click at [674, 272] on icon "button" at bounding box center [676, 274] width 5 height 5
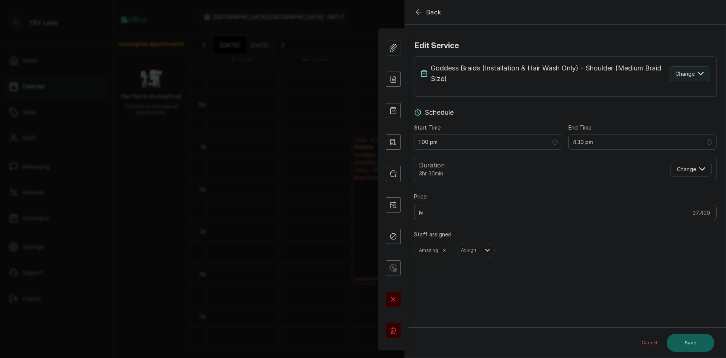
click at [681, 73] on span "Change" at bounding box center [685, 74] width 19 height 8
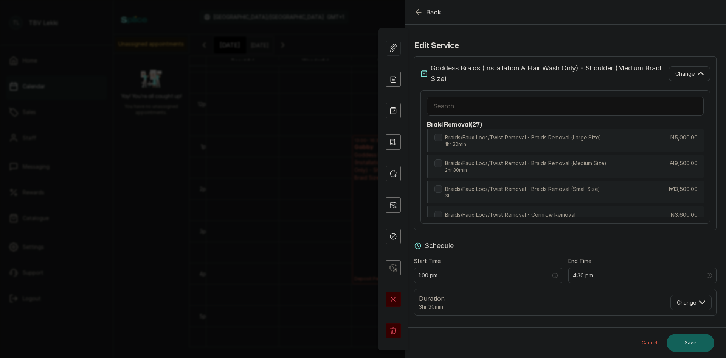
click at [636, 110] on input "text" at bounding box center [565, 105] width 277 height 19
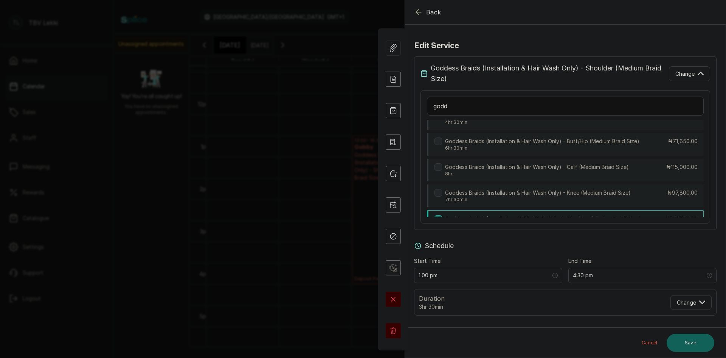
scroll to position [112, 0]
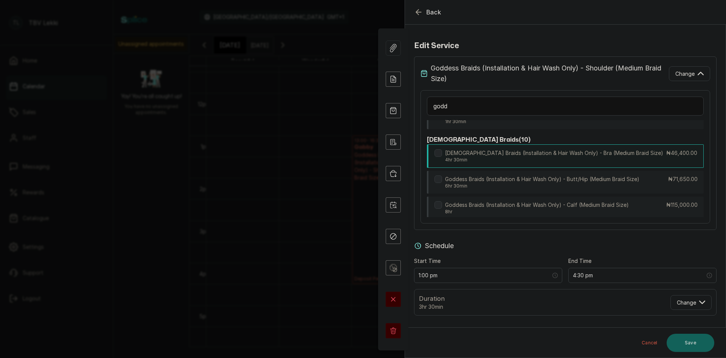
type input "godd"
click at [493, 157] on p "Goddess Braids (Installation & Hair Wash Only) - Bra (Medium Braid Size)" at bounding box center [554, 153] width 218 height 8
type input "5:30 pm"
type input "46,400"
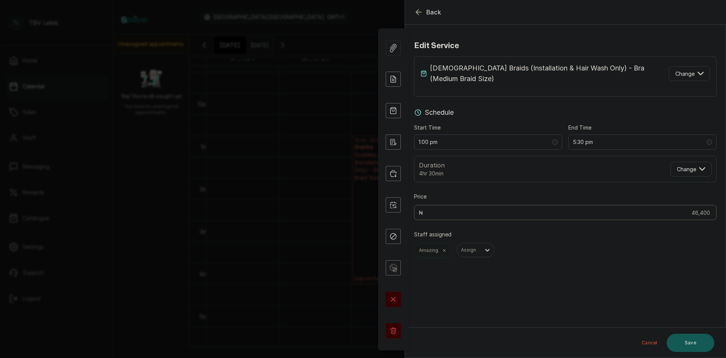
click at [699, 345] on button "Save" at bounding box center [691, 342] width 48 height 18
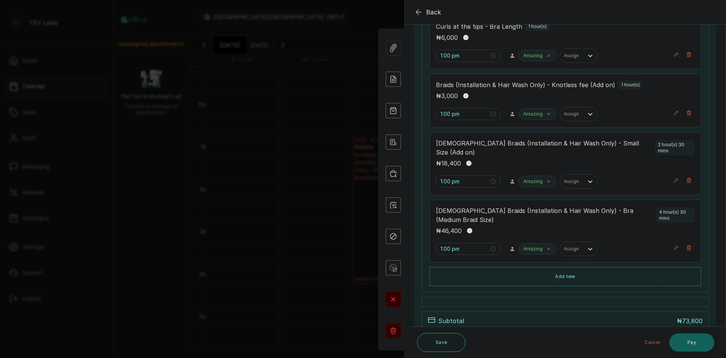
scroll to position [38, 0]
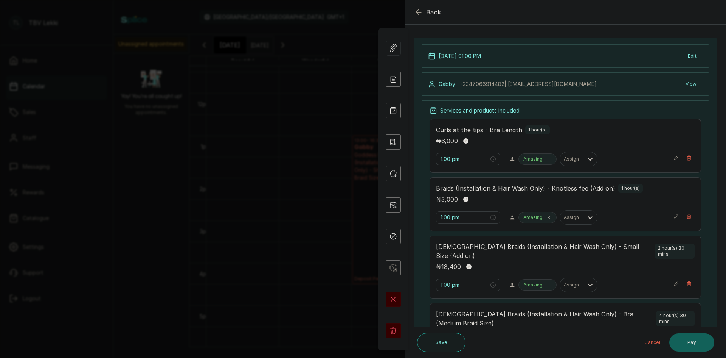
click at [594, 250] on p "Goddess Braids (Installation & Hair Wash Only) - Small Size (Add on)" at bounding box center [544, 251] width 216 height 18
click at [674, 281] on icon "button" at bounding box center [676, 283] width 5 height 5
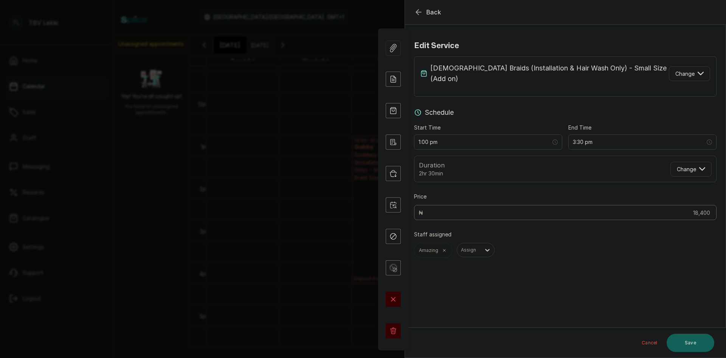
click at [590, 65] on p "Goddess Braids (Installation & Hair Wash Only) - Small Size (Add on)" at bounding box center [550, 73] width 239 height 21
click at [691, 66] on button "Change" at bounding box center [689, 73] width 41 height 15
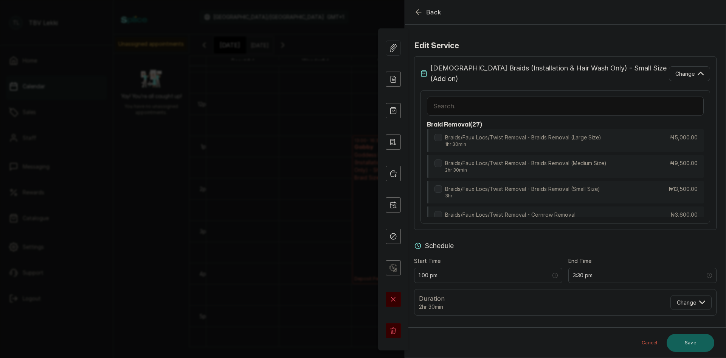
click at [534, 103] on input "text" at bounding box center [565, 105] width 277 height 19
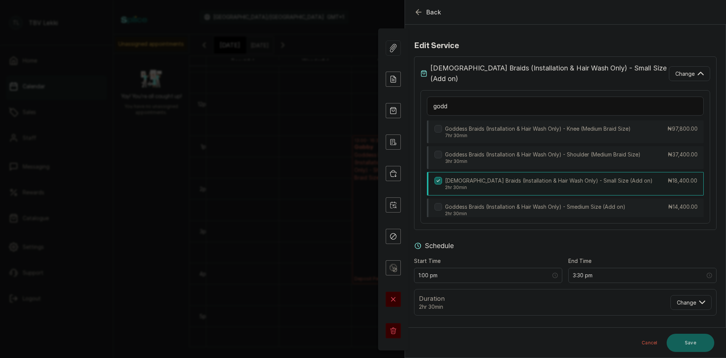
scroll to position [225, 0]
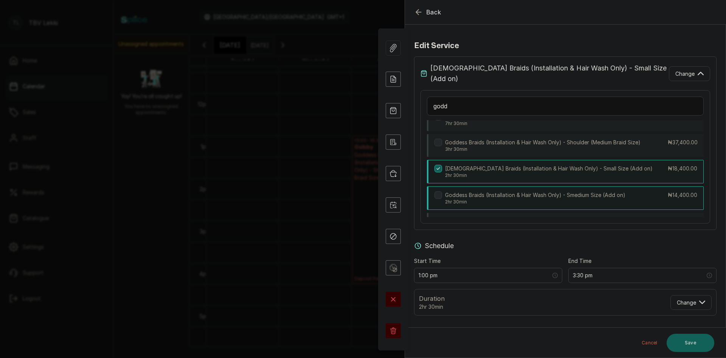
type input "godd"
click at [561, 199] on p "Goddess Braids (Installation & Hair Wash Only) - Smedium Size (Add on)" at bounding box center [535, 195] width 180 height 8
type input "14,400"
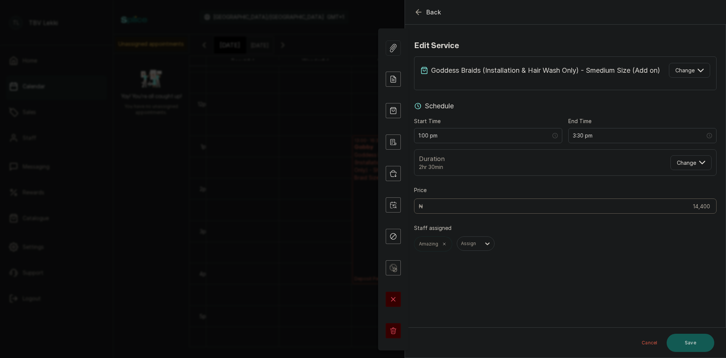
click at [684, 343] on button "Save" at bounding box center [691, 342] width 48 height 18
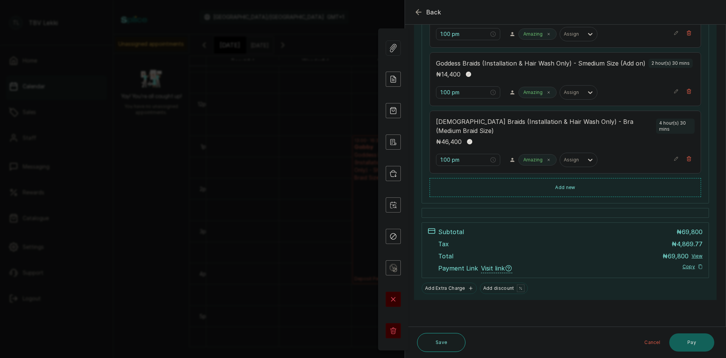
scroll to position [230, 0]
click at [442, 348] on button "Save" at bounding box center [441, 342] width 48 height 19
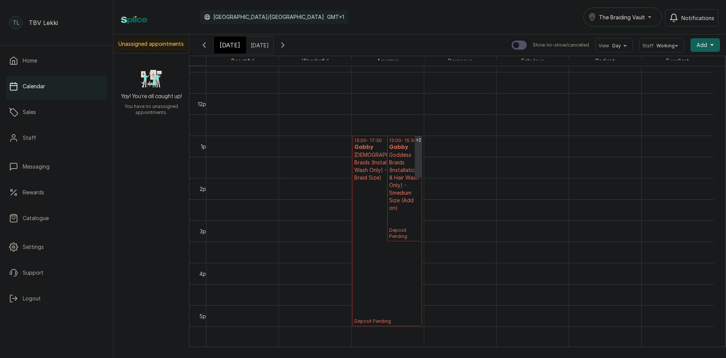
click at [202, 44] on icon "button" at bounding box center [204, 44] width 9 height 9
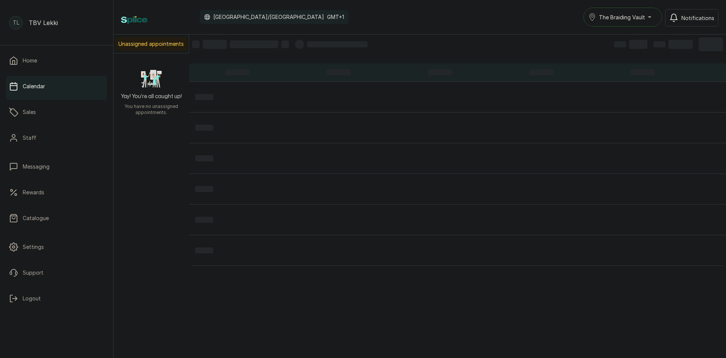
scroll to position [255, 0]
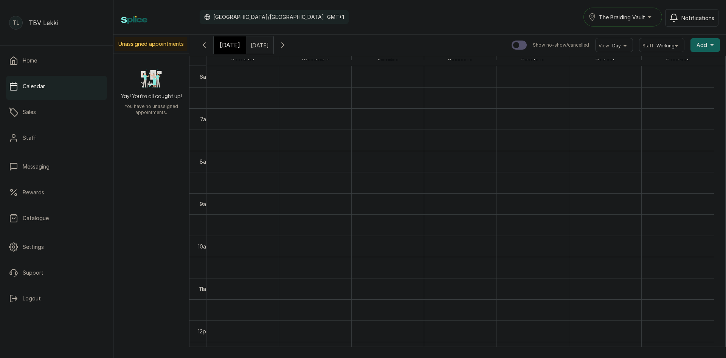
click at [202, 44] on icon "button" at bounding box center [204, 44] width 9 height 9
click at [233, 48] on span "Today" at bounding box center [230, 44] width 20 height 9
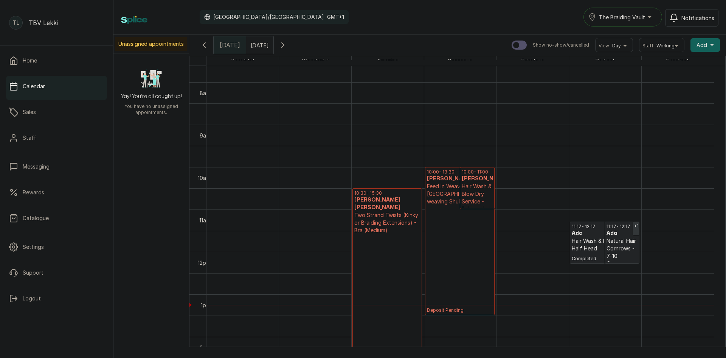
scroll to position [330, 0]
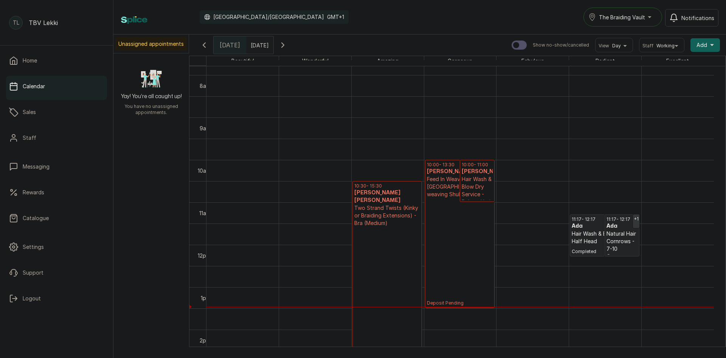
click at [396, 232] on p "Deposit Pending" at bounding box center [388, 309] width 66 height 164
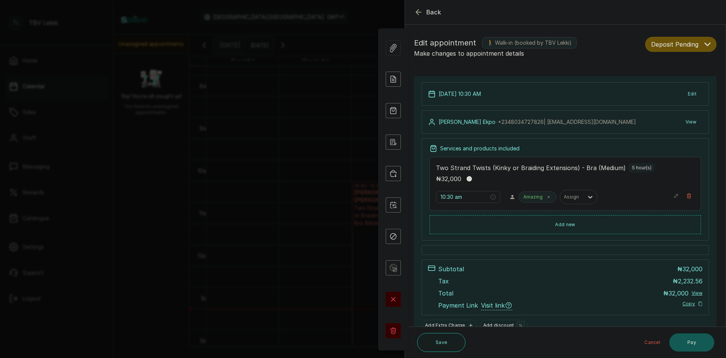
click at [695, 337] on button "Pay" at bounding box center [692, 342] width 45 height 18
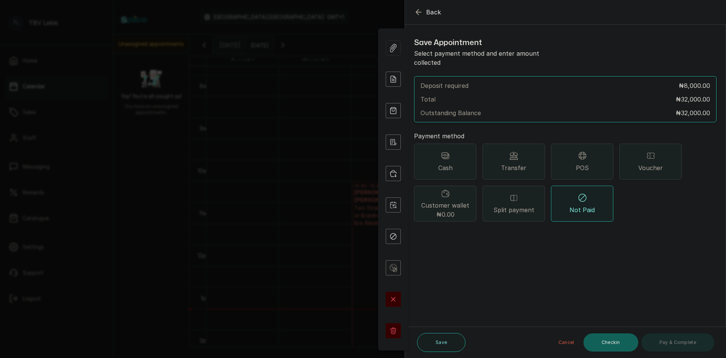
click at [581, 163] on span "POS" at bounding box center [582, 167] width 13 height 9
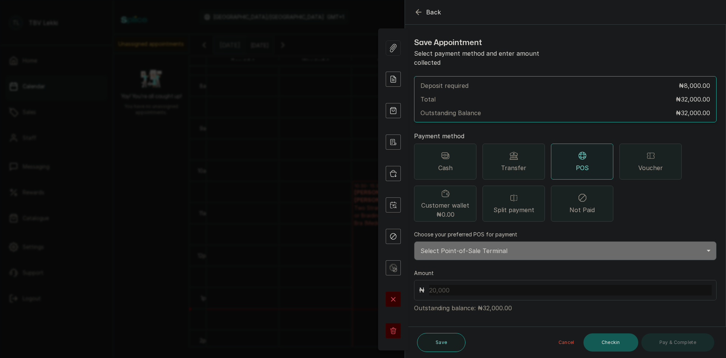
click at [634, 341] on button "Checkin" at bounding box center [611, 342] width 55 height 18
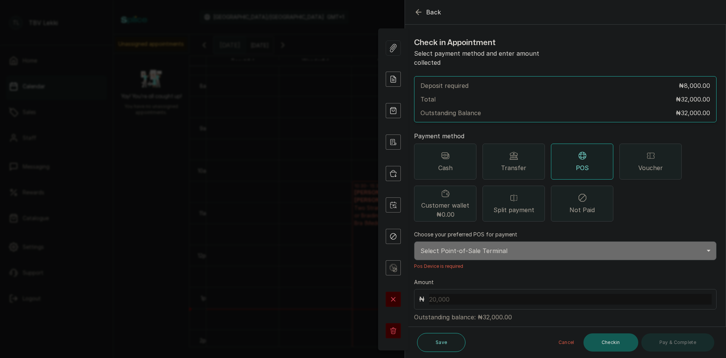
click at [614, 342] on button "Checkin" at bounding box center [611, 342] width 55 height 18
click at [628, 339] on button "Checkin" at bounding box center [611, 342] width 55 height 18
click at [677, 247] on select "Select Point-of-Sale Terminal Traction Lekki Wema Bank" at bounding box center [565, 250] width 303 height 19
click at [435, 15] on span "Back" at bounding box center [433, 12] width 15 height 9
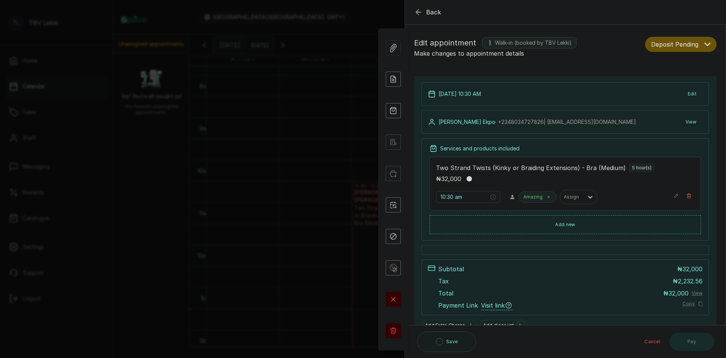
click at [426, 13] on button "Back" at bounding box center [427, 12] width 27 height 9
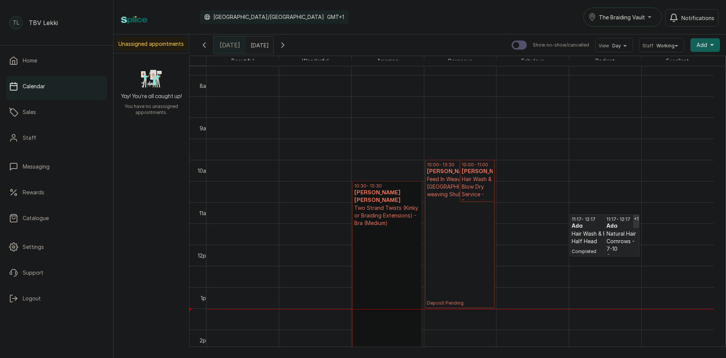
click at [387, 212] on link "10:30 - 15:30 Lilian Ekpo Ekpo Two Strand Twists (Kinky or Braiding Extensions)…" at bounding box center [388, 287] width 70 height 212
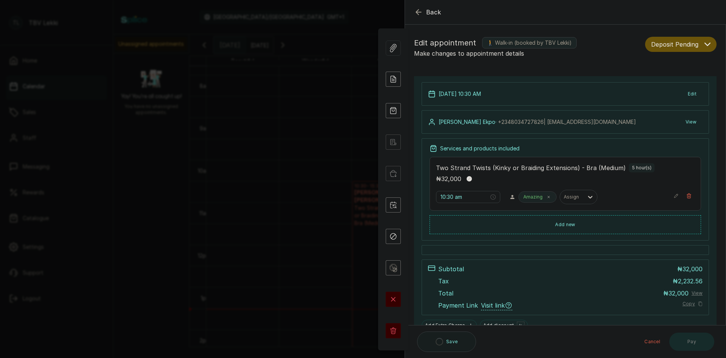
click at [687, 46] on span "Deposit Pending" at bounding box center [675, 44] width 47 height 9
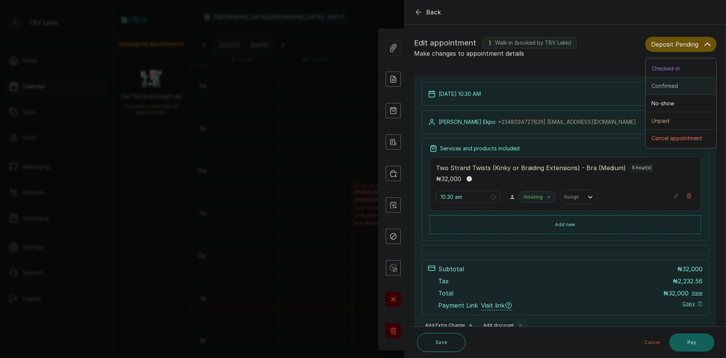
click at [694, 88] on div "Confirmed" at bounding box center [681, 86] width 59 height 8
click at [695, 70] on div "Checked-in" at bounding box center [681, 68] width 59 height 8
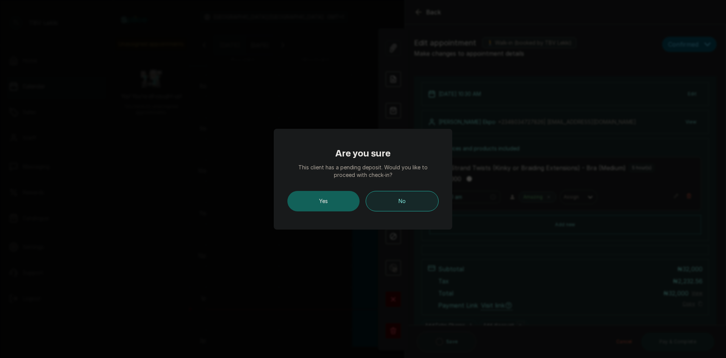
click at [392, 199] on button "No" at bounding box center [402, 201] width 73 height 20
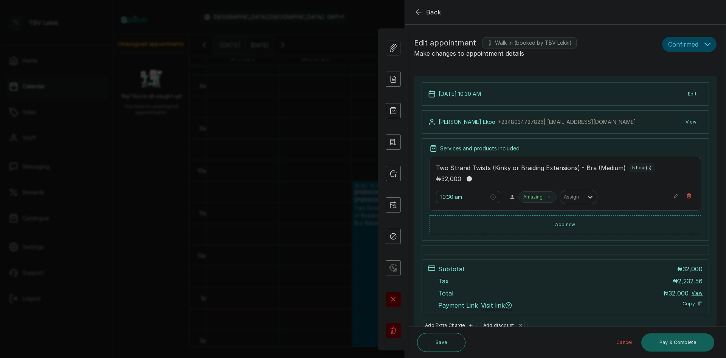
click at [695, 46] on button "Confirmed" at bounding box center [690, 44] width 54 height 15
click at [691, 87] on div "Confirmed" at bounding box center [690, 86] width 42 height 8
click at [458, 346] on button "Save" at bounding box center [441, 342] width 48 height 19
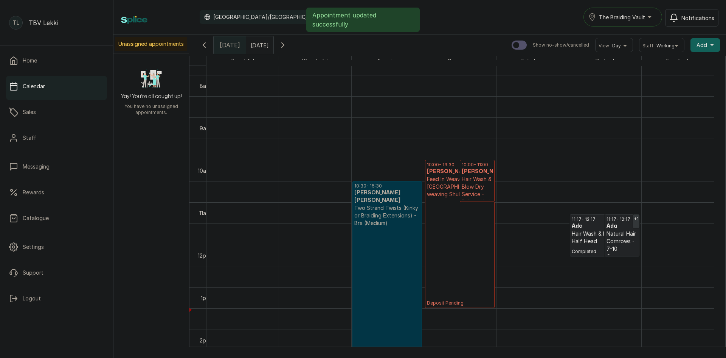
click at [390, 247] on link "10:30 - 15:30 Lilian Ekpo Ekpo Two Strand Twists (Kinky or Braiding Extensions)…" at bounding box center [388, 287] width 70 height 212
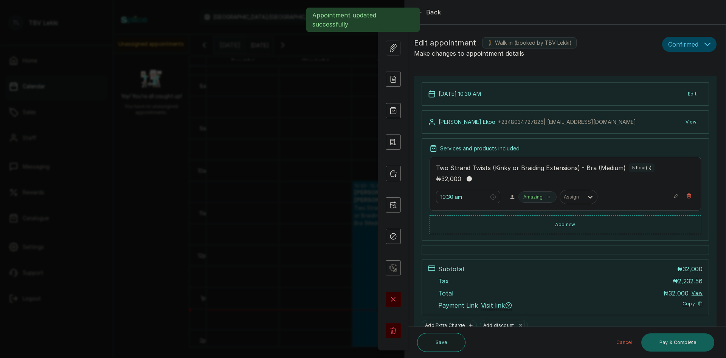
scroll to position [37, 0]
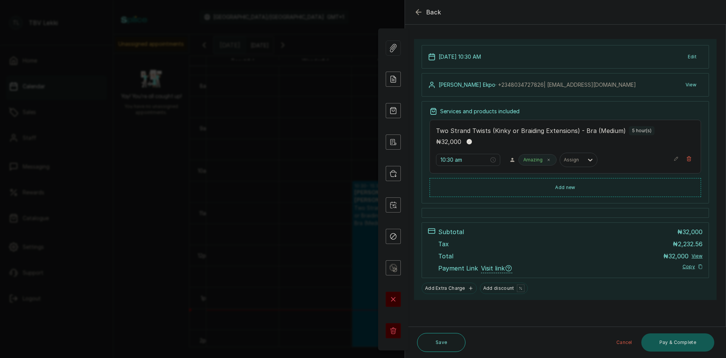
click at [662, 337] on button "Pay & Complete" at bounding box center [678, 342] width 73 height 18
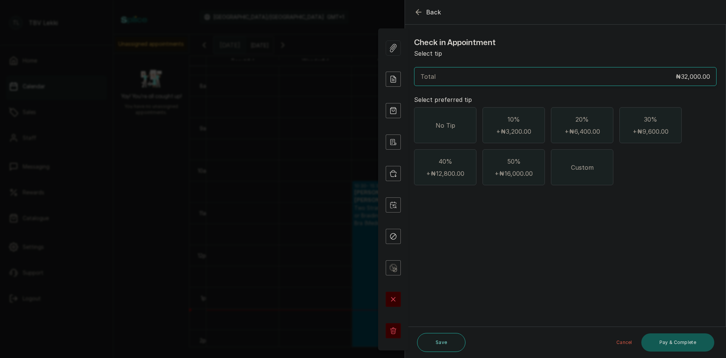
scroll to position [0, 0]
click at [452, 118] on div "No Tip" at bounding box center [445, 125] width 62 height 36
click at [663, 343] on button "Pay & Complete" at bounding box center [678, 342] width 73 height 18
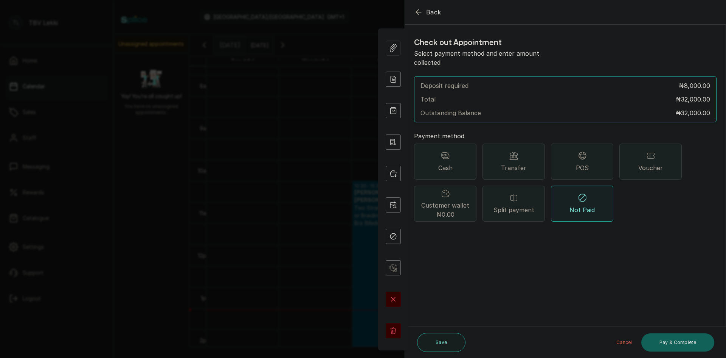
click at [573, 164] on div "POS" at bounding box center [582, 161] width 62 height 36
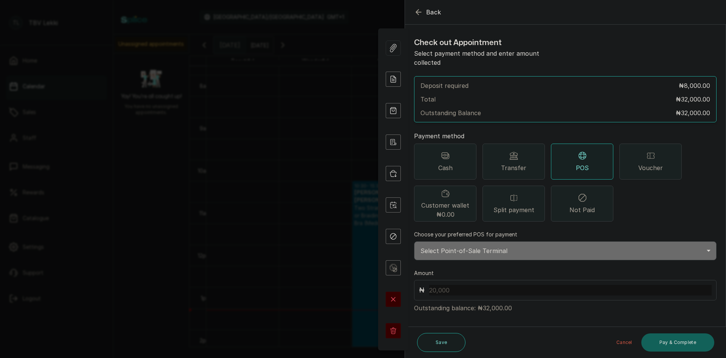
click at [658, 285] on input "text" at bounding box center [570, 290] width 283 height 11
click at [666, 247] on select "Select Point-of-Sale Terminal Traction Lekki Wema Bank" at bounding box center [565, 250] width 303 height 19
select select "e1867123-5ec2-4a5c-a37e-a5c296d9f69a"
click at [414, 241] on select "Select Point-of-Sale Terminal Traction Lekki Wema Bank" at bounding box center [565, 250] width 303 height 19
click at [628, 285] on input "text" at bounding box center [570, 290] width 283 height 11
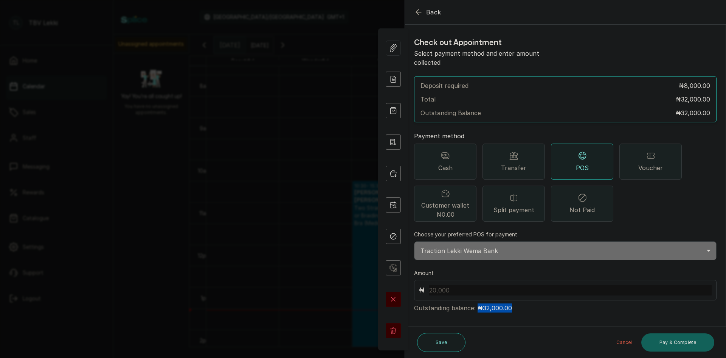
drag, startPoint x: 477, startPoint y: 298, endPoint x: 516, endPoint y: 297, distance: 38.6
click at [516, 300] on p "Outstanding balance: ₦32,000.00" at bounding box center [565, 306] width 303 height 12
copy p "₦32,000.00"
click at [458, 285] on input "text" at bounding box center [570, 290] width 283 height 11
paste input "32,000.00"
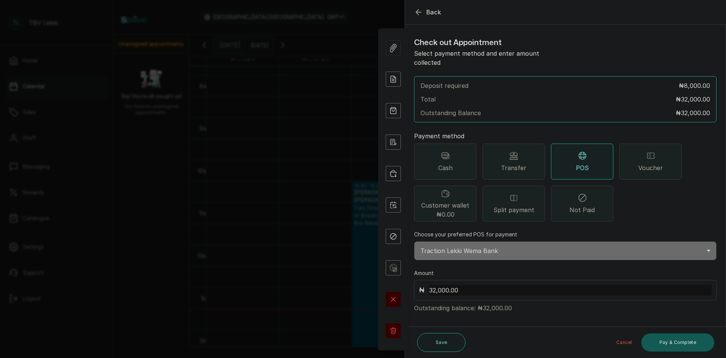
click at [682, 338] on button "Pay & Complete" at bounding box center [678, 342] width 73 height 18
click at [683, 341] on button "Pay & Complete" at bounding box center [678, 342] width 73 height 18
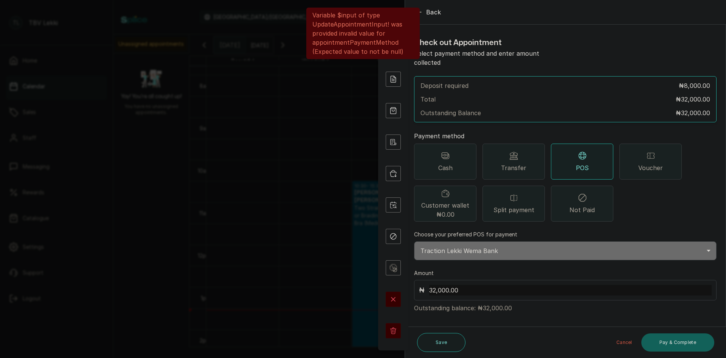
click at [507, 285] on input "32,000.00" at bounding box center [570, 290] width 283 height 11
type input "32,000"
click at [675, 342] on button "Pay & Complete" at bounding box center [678, 342] width 73 height 18
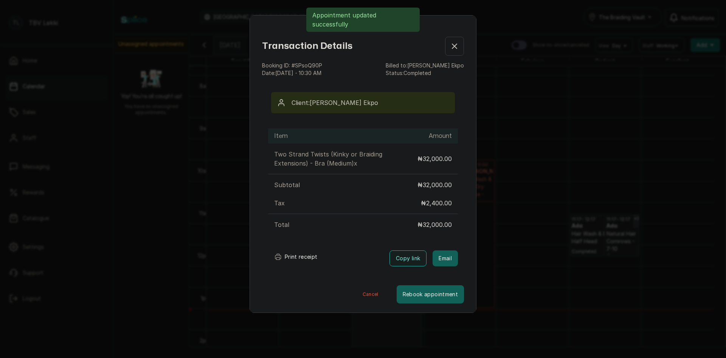
click at [302, 254] on button "Print receipt" at bounding box center [296, 256] width 56 height 15
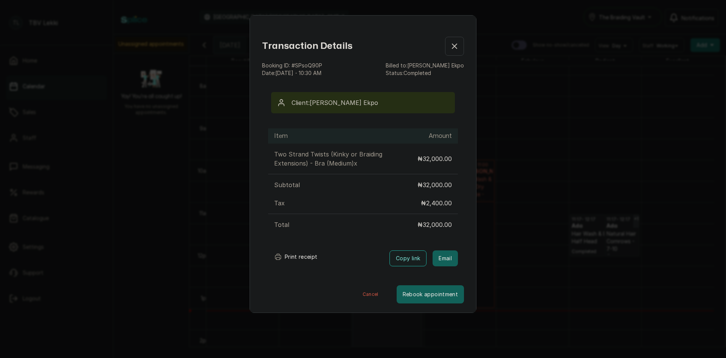
click at [450, 45] on icon "button" at bounding box center [454, 46] width 9 height 9
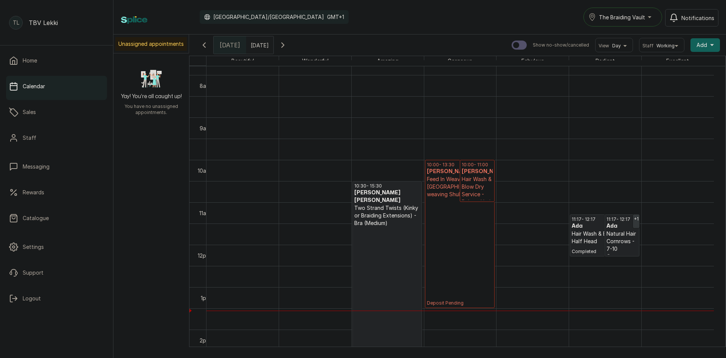
click at [464, 219] on p "Deposit Pending" at bounding box center [460, 252] width 66 height 108
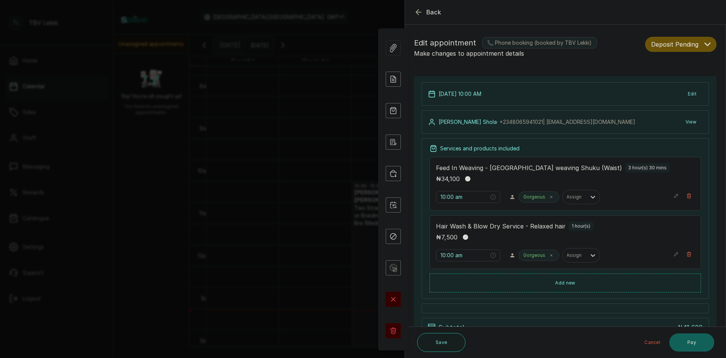
click at [705, 43] on icon "button" at bounding box center [708, 44] width 6 height 6
click at [672, 85] on span "Confirmed" at bounding box center [665, 86] width 26 height 8
click at [672, 85] on div "1 Oct 2025, 10:00 AM Edit" at bounding box center [566, 93] width 288 height 23
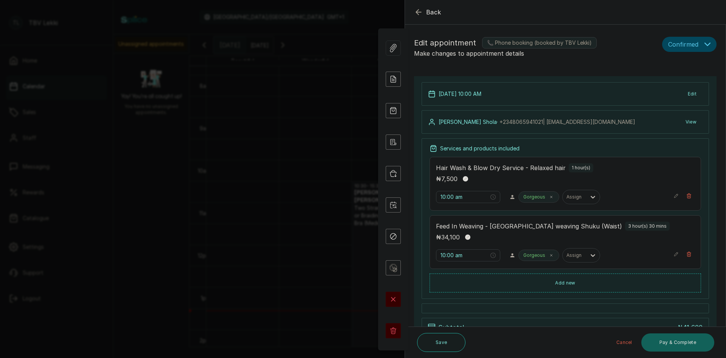
click at [420, 14] on icon "button" at bounding box center [418, 12] width 9 height 9
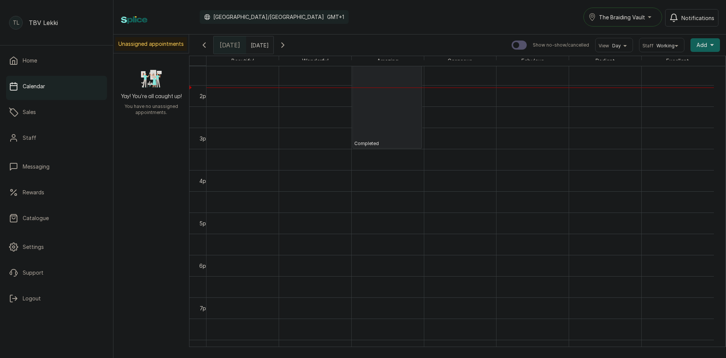
scroll to position [595, 0]
click at [288, 42] on icon "button" at bounding box center [282, 44] width 9 height 9
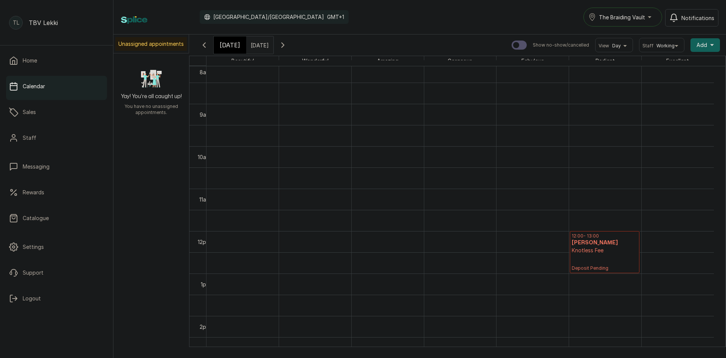
scroll to position [297, 0]
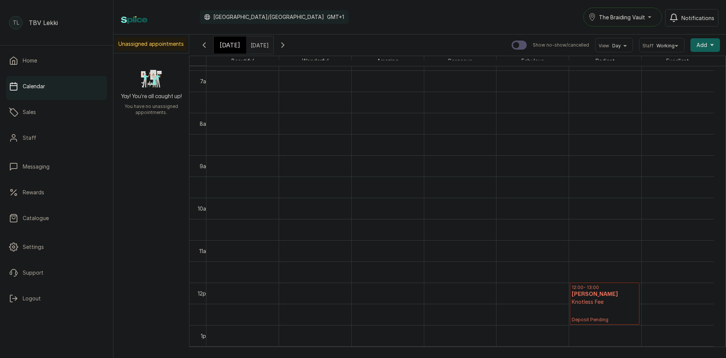
click at [288, 42] on icon "button" at bounding box center [282, 44] width 9 height 9
click at [284, 46] on icon "button" at bounding box center [283, 45] width 2 height 5
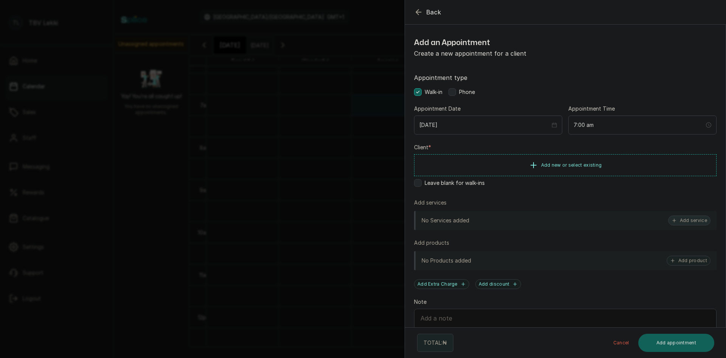
click at [684, 220] on button "Add service" at bounding box center [690, 220] width 42 height 10
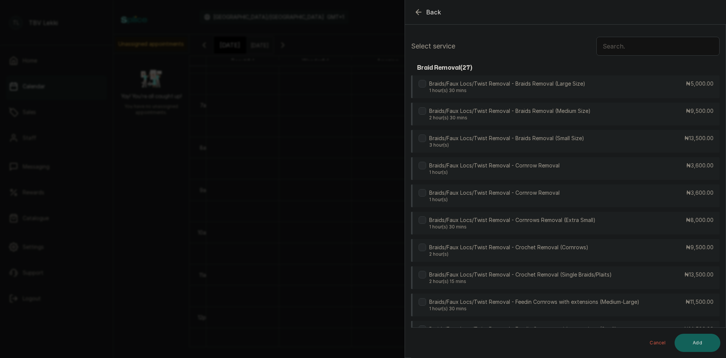
click at [631, 41] on input "text" at bounding box center [658, 46] width 123 height 19
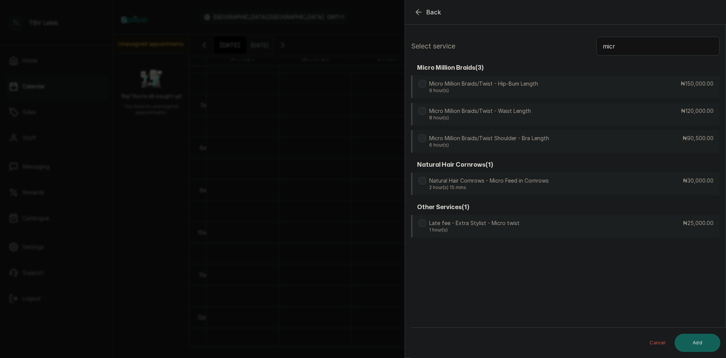
type input "micr"
click at [418, 12] on icon "button" at bounding box center [418, 11] width 5 height 5
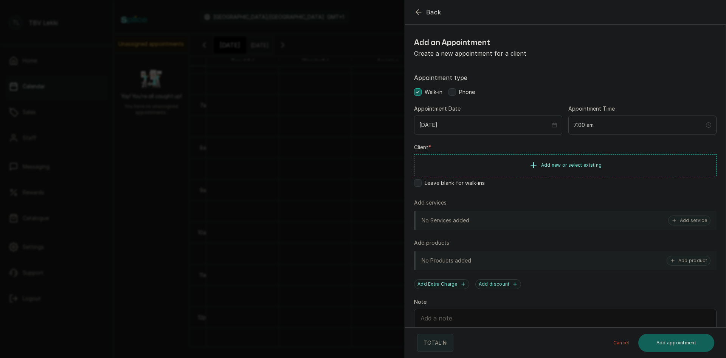
click at [418, 12] on icon "button" at bounding box center [418, 11] width 5 height 5
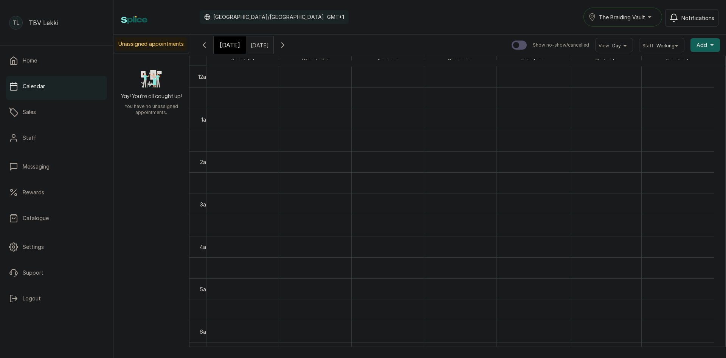
click at [252, 44] on input "06/10/2025" at bounding box center [253, 43] width 12 height 13
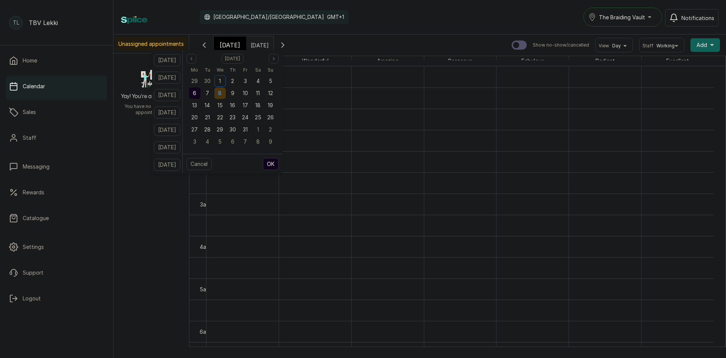
click at [226, 93] on div "8" at bounding box center [220, 92] width 11 height 11
click at [279, 160] on button "OK" at bounding box center [271, 164] width 16 height 12
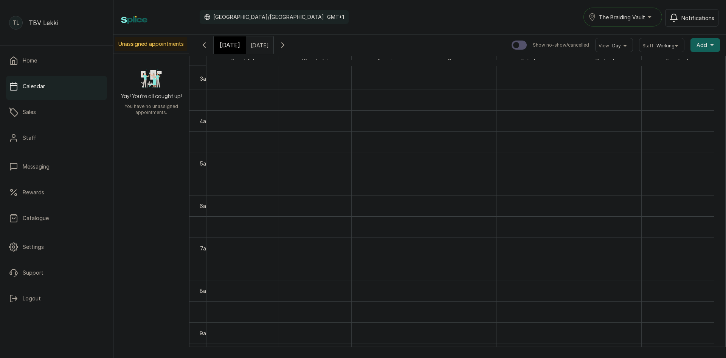
scroll to position [103, 0]
click at [225, 48] on span "Today" at bounding box center [230, 44] width 20 height 9
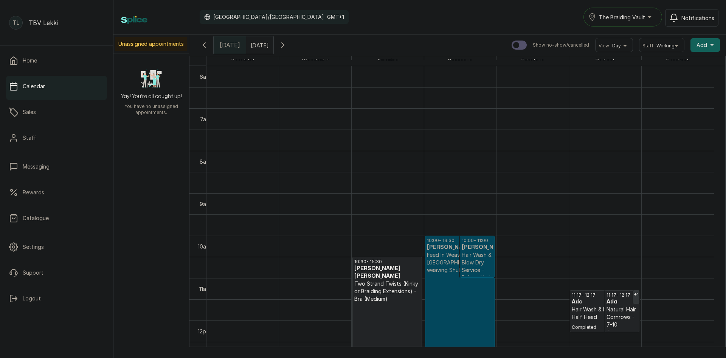
click at [251, 43] on input "08/10/2025" at bounding box center [253, 43] width 12 height 13
click at [241, 81] on div "2" at bounding box center [234, 80] width 11 height 11
click at [262, 81] on span "4" at bounding box center [259, 81] width 3 height 6
click at [278, 163] on button "OK" at bounding box center [273, 164] width 16 height 12
type input "04/10/2025"
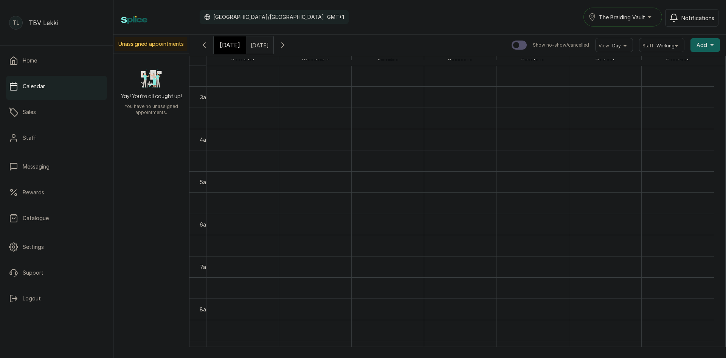
scroll to position [103, 0]
click at [222, 43] on span "Today" at bounding box center [230, 44] width 20 height 9
